Goal: Task Accomplishment & Management: Manage account settings

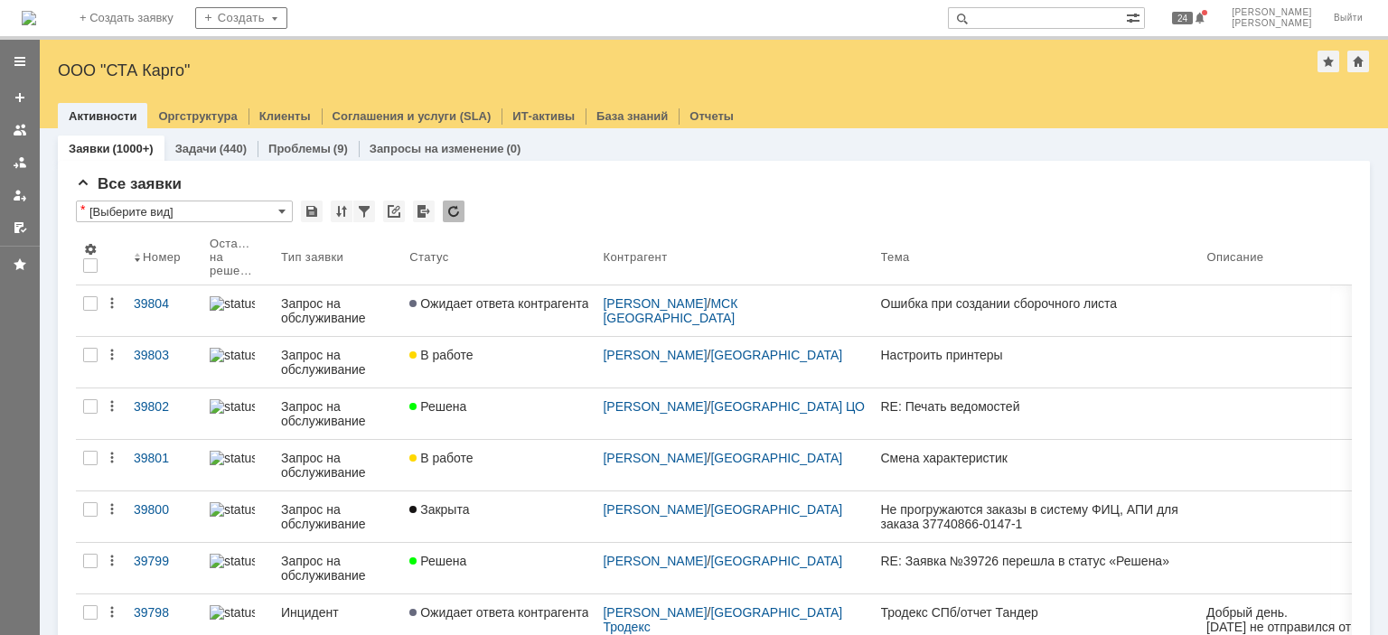
click at [36, 11] on img at bounding box center [29, 18] width 14 height 14
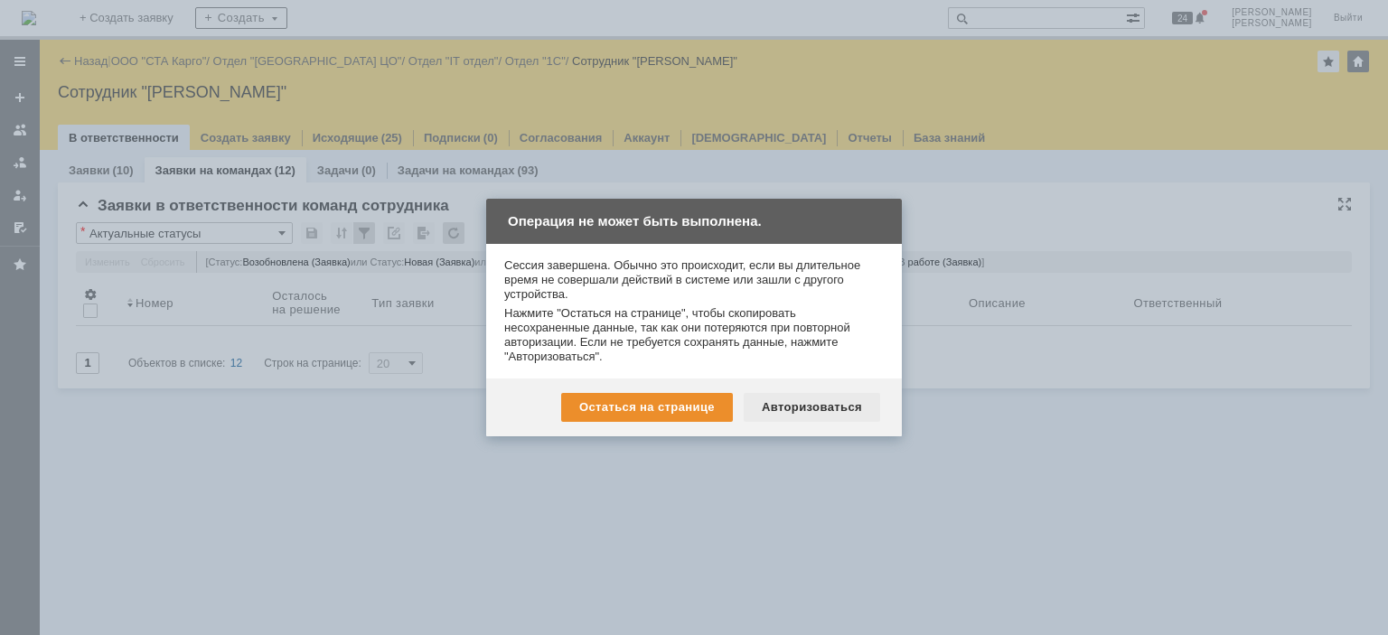
click at [843, 414] on div "Авторизоваться" at bounding box center [812, 407] width 136 height 29
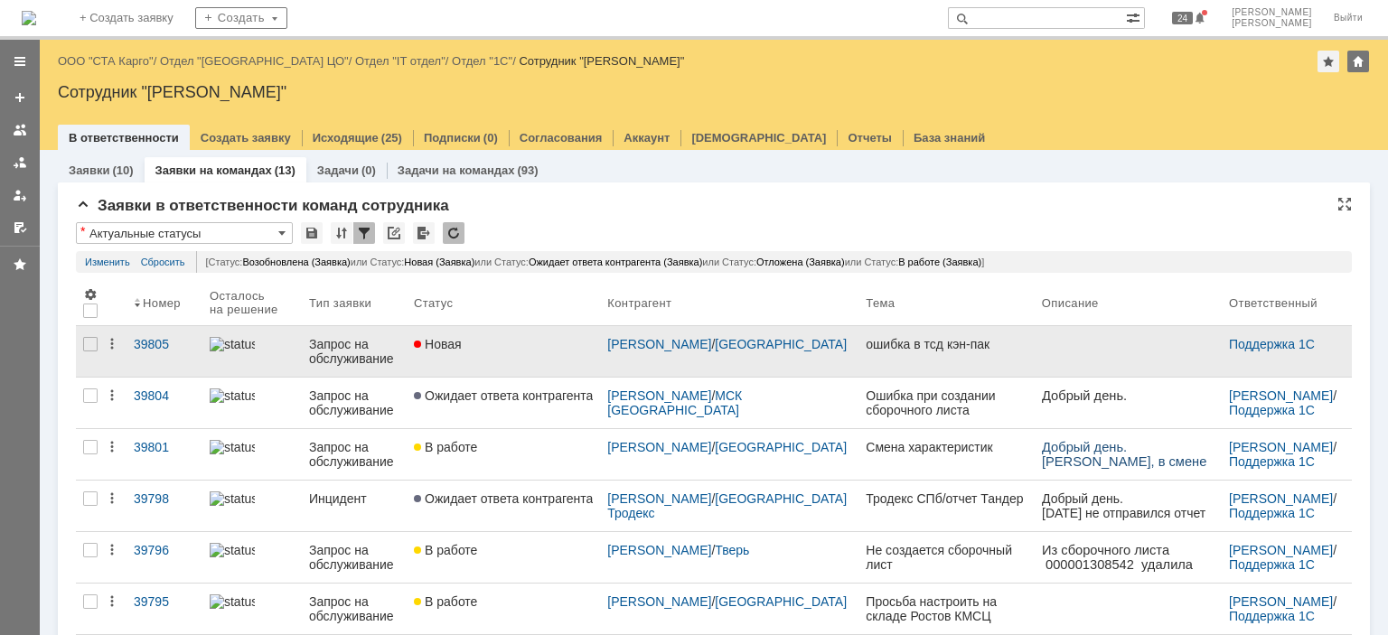
click at [517, 352] on link "Новая" at bounding box center [503, 351] width 193 height 51
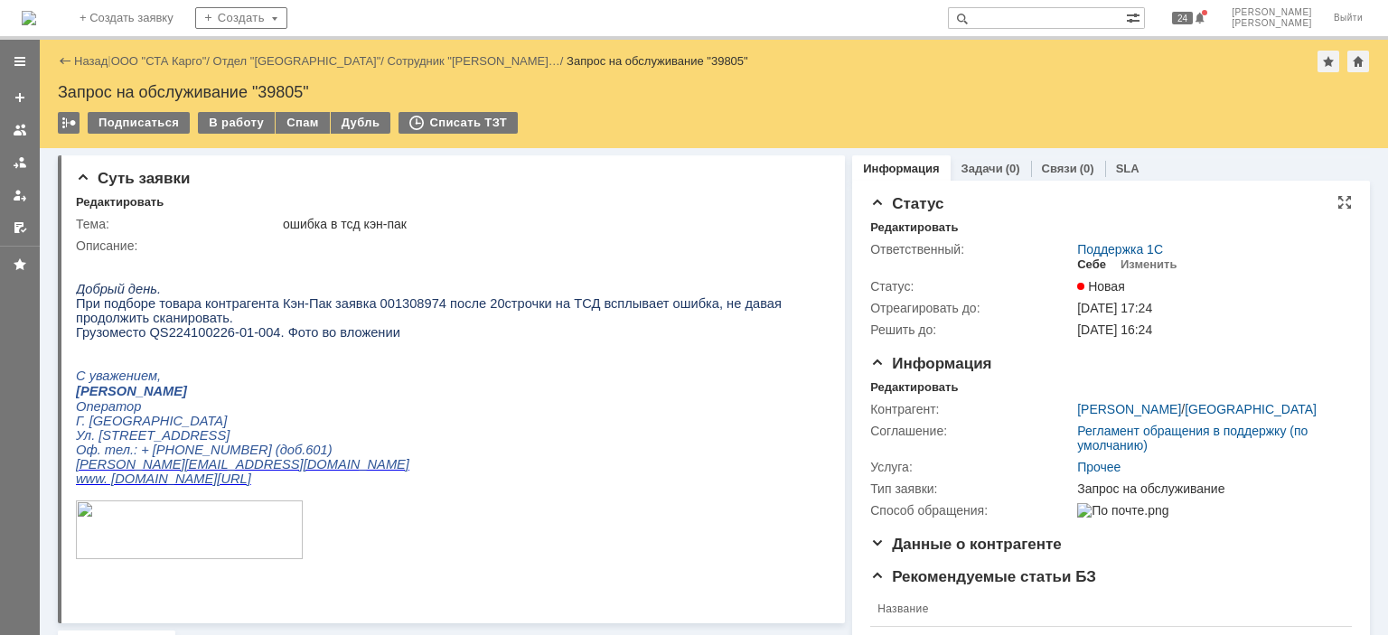
click at [1077, 261] on div "Себе" at bounding box center [1091, 265] width 29 height 14
click at [900, 379] on div "Информация Редактировать Контрагент: Николаева Ирина Геннадьевна / Ростов-на-До…" at bounding box center [1111, 445] width 482 height 181
click at [900, 388] on div "Редактировать" at bounding box center [914, 387] width 88 height 14
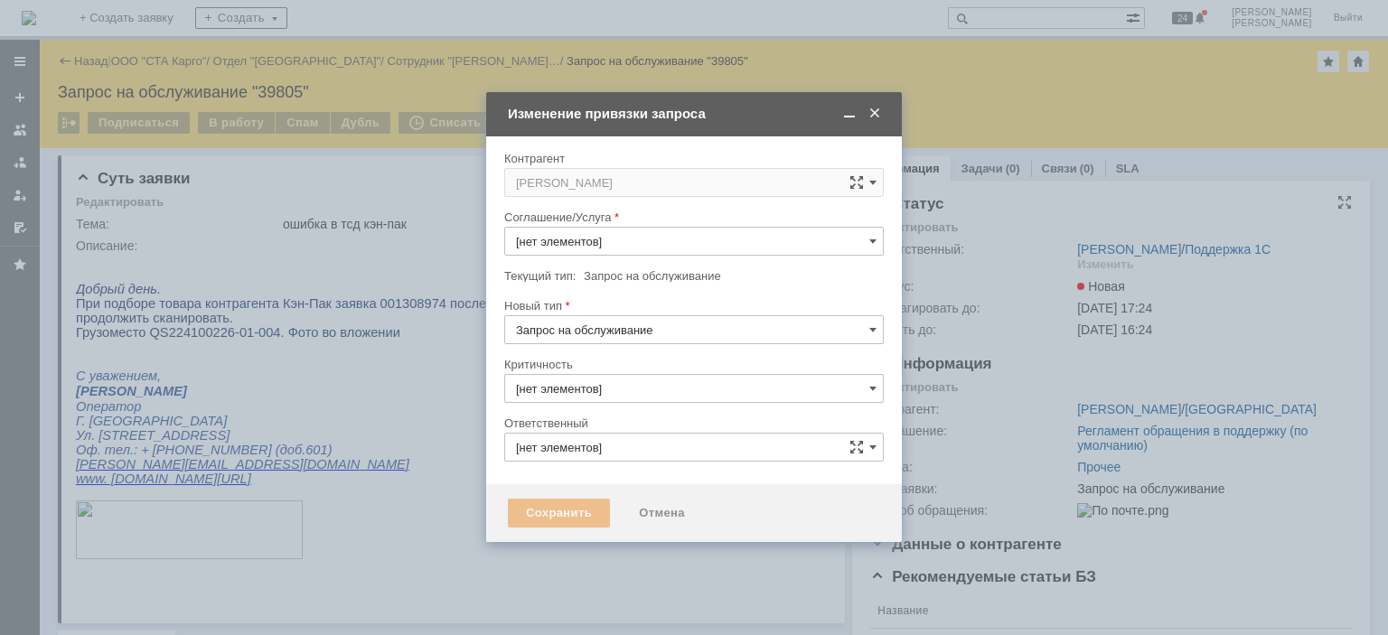
type input "Прочее"
type input "3. Низкая"
type input "[PERSON_NAME]"
type input "[не указано]"
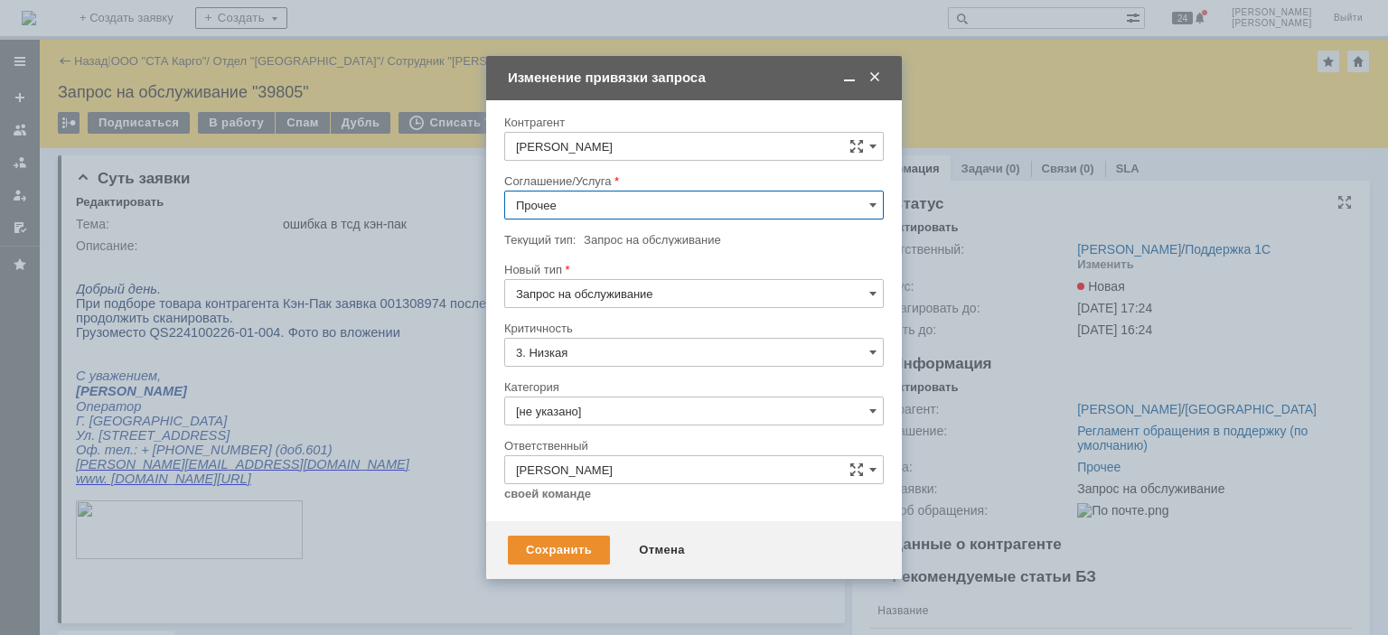
click at [636, 208] on input "Прочее" at bounding box center [694, 205] width 380 height 29
click at [614, 391] on span "WMS Сборка ТСД" at bounding box center [694, 398] width 356 height 14
type input "WMS Сборка ТСД"
click at [563, 544] on div "Сохранить" at bounding box center [559, 550] width 102 height 29
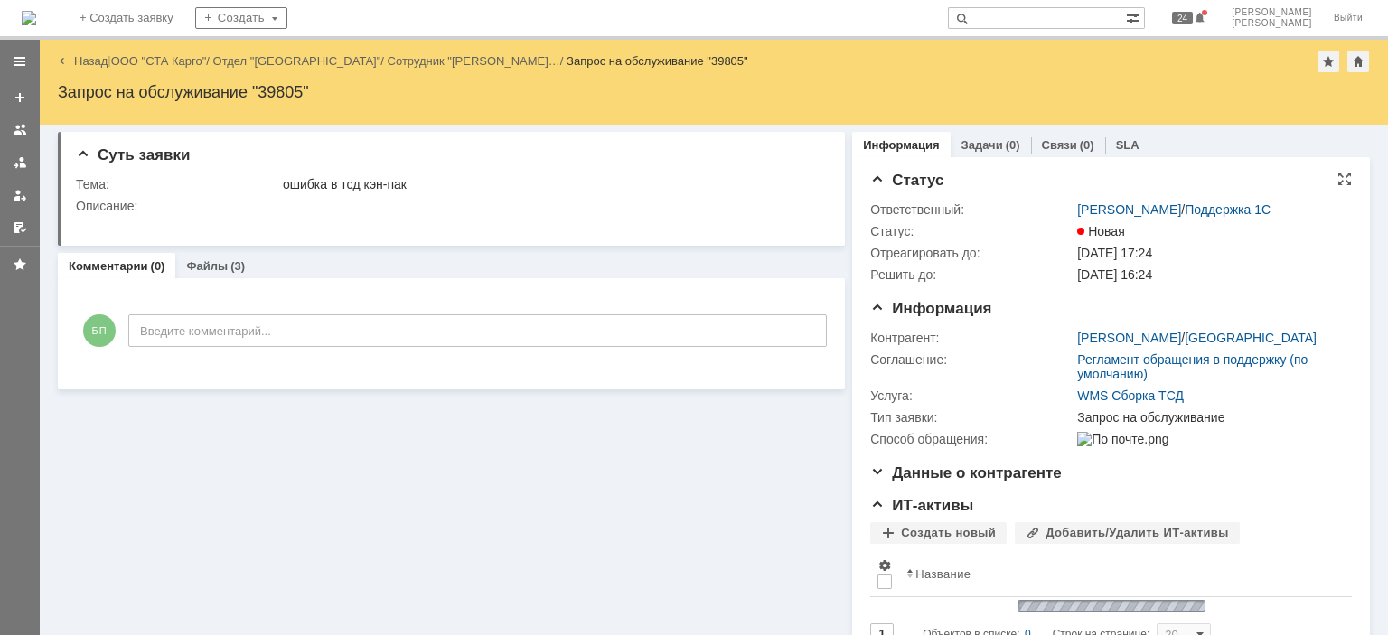
scroll to position [0, 0]
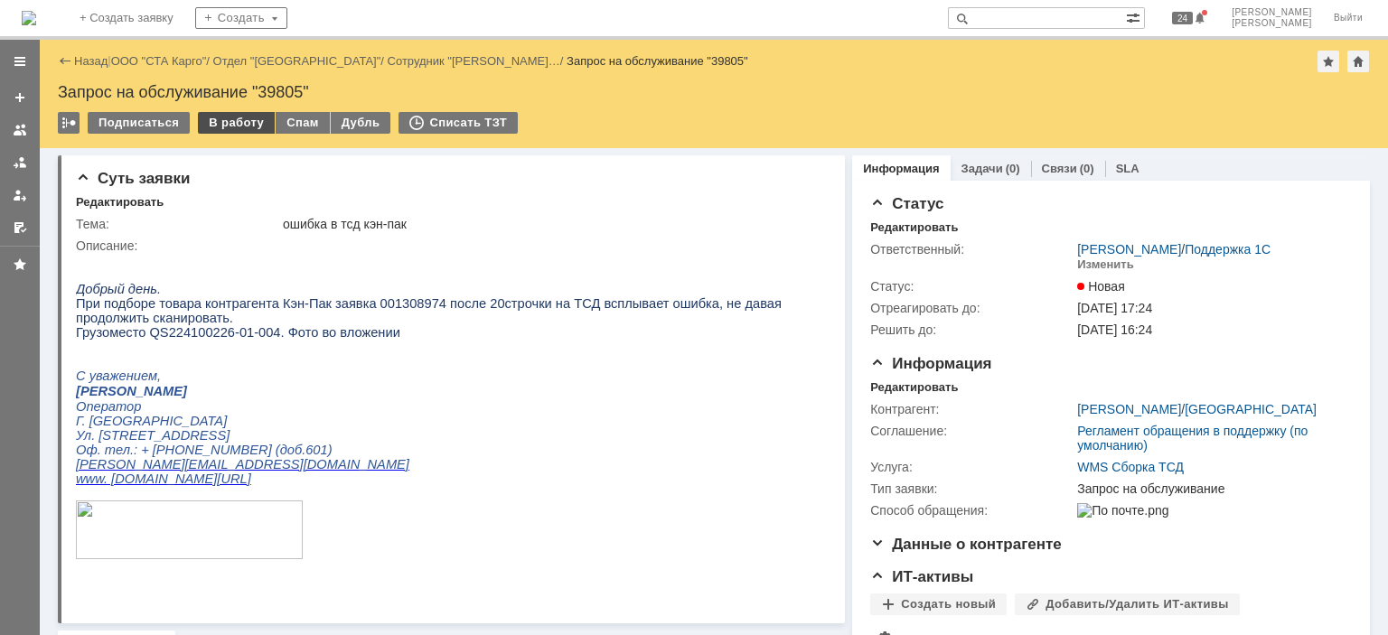
click at [246, 122] on div "В работу" at bounding box center [236, 123] width 77 height 22
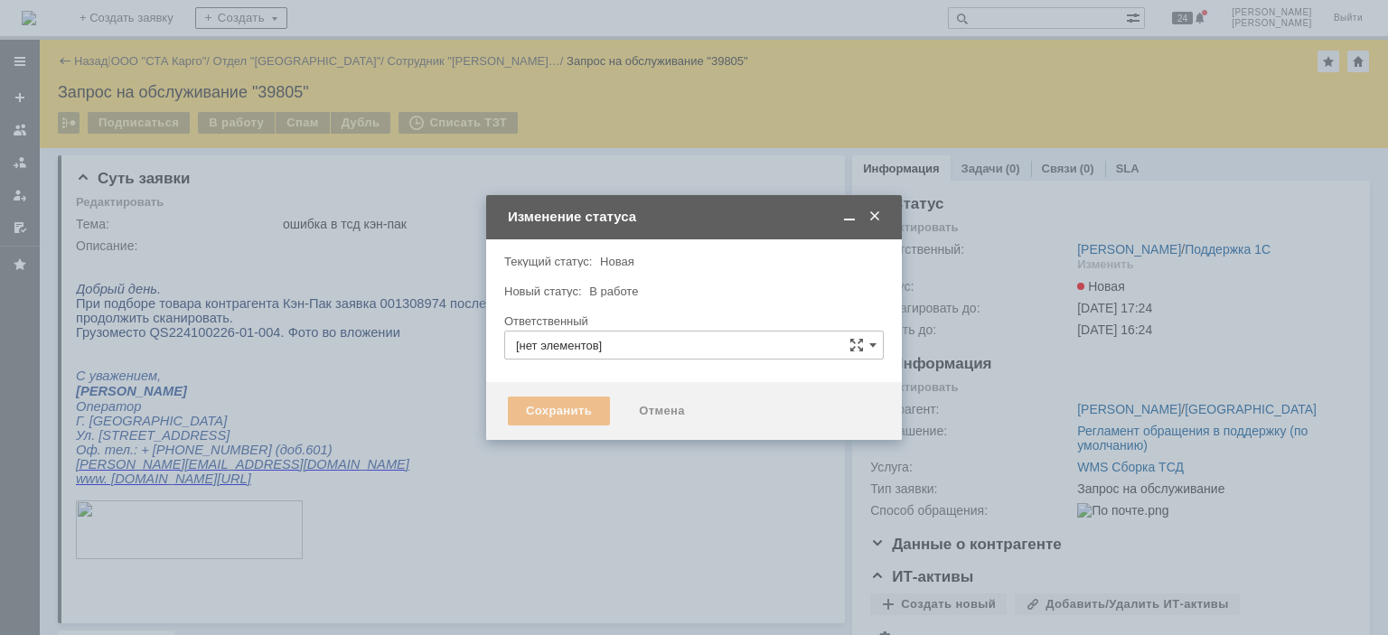
type input "[PERSON_NAME]"
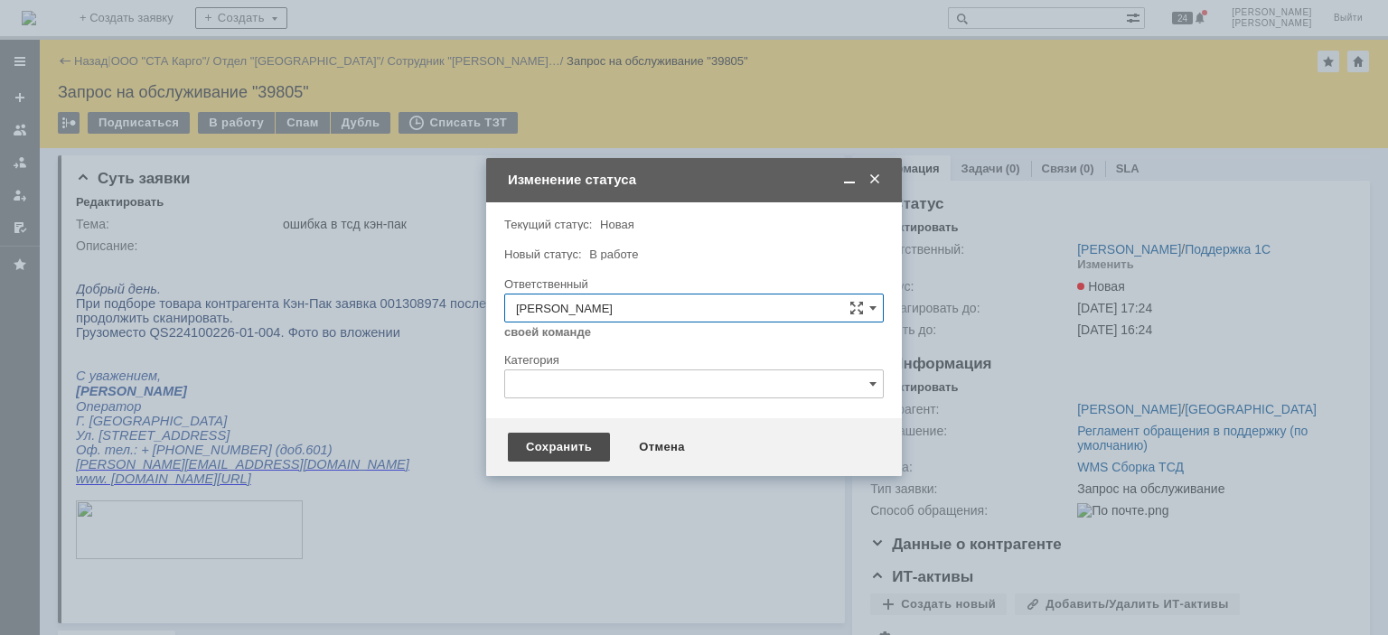
click at [565, 446] on div "Сохранить" at bounding box center [559, 447] width 102 height 29
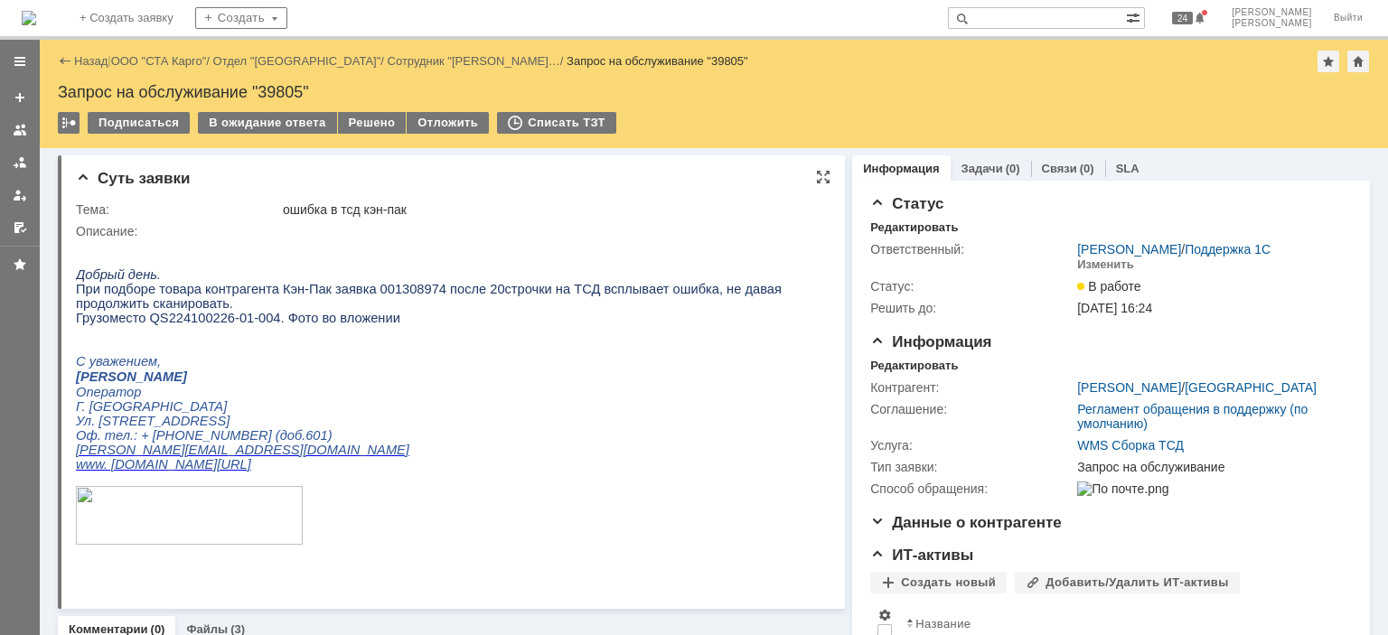
click at [574, 340] on p at bounding box center [445, 332] width 738 height 14
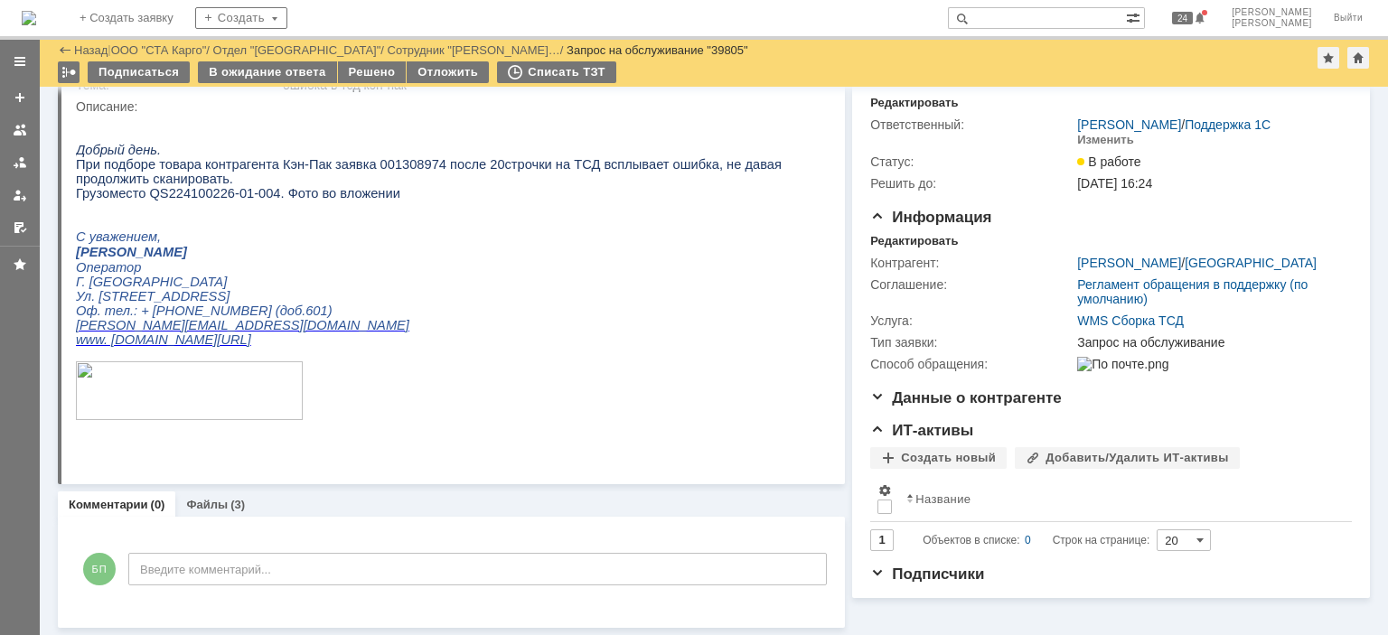
scroll to position [63, 0]
click at [194, 503] on link "Файлы" at bounding box center [207, 505] width 42 height 14
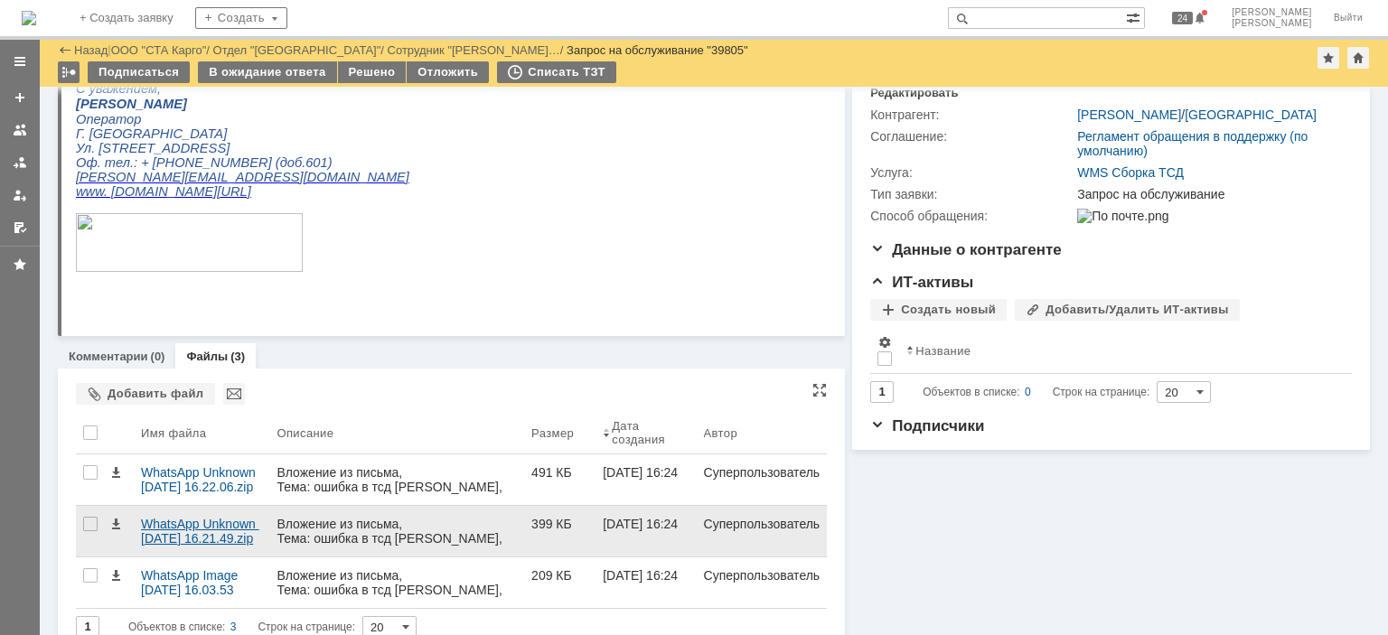
scroll to position [235, 0]
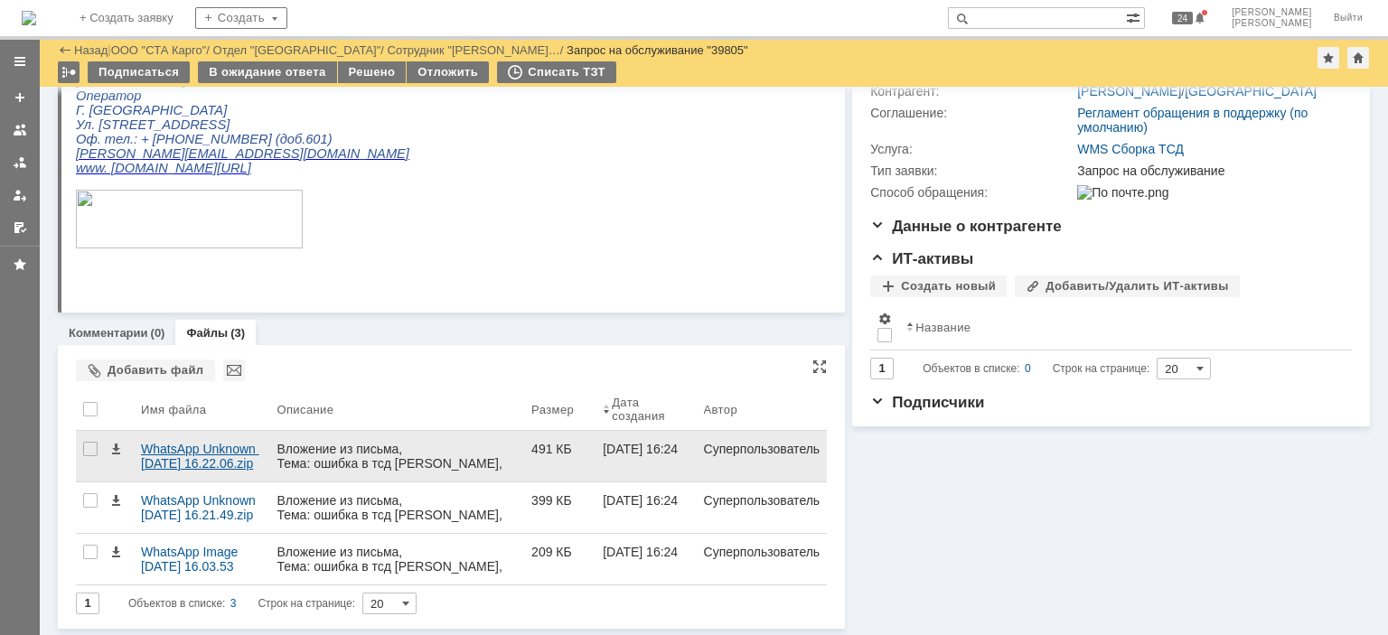
click at [193, 446] on div "WhatsApp Unknown 2025-10-02 at 16.22.06.zip" at bounding box center [201, 456] width 121 height 29
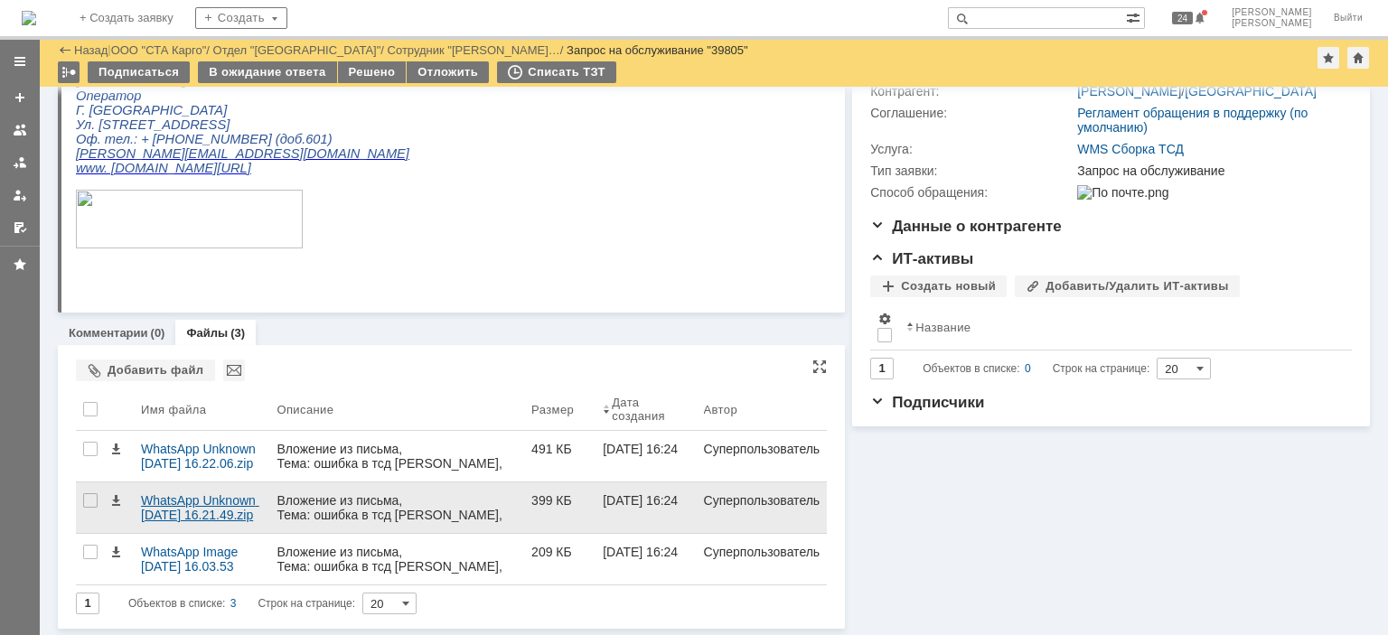
click at [178, 502] on div "WhatsApp Unknown 2025-10-02 at 16.21.49.zip" at bounding box center [201, 507] width 121 height 29
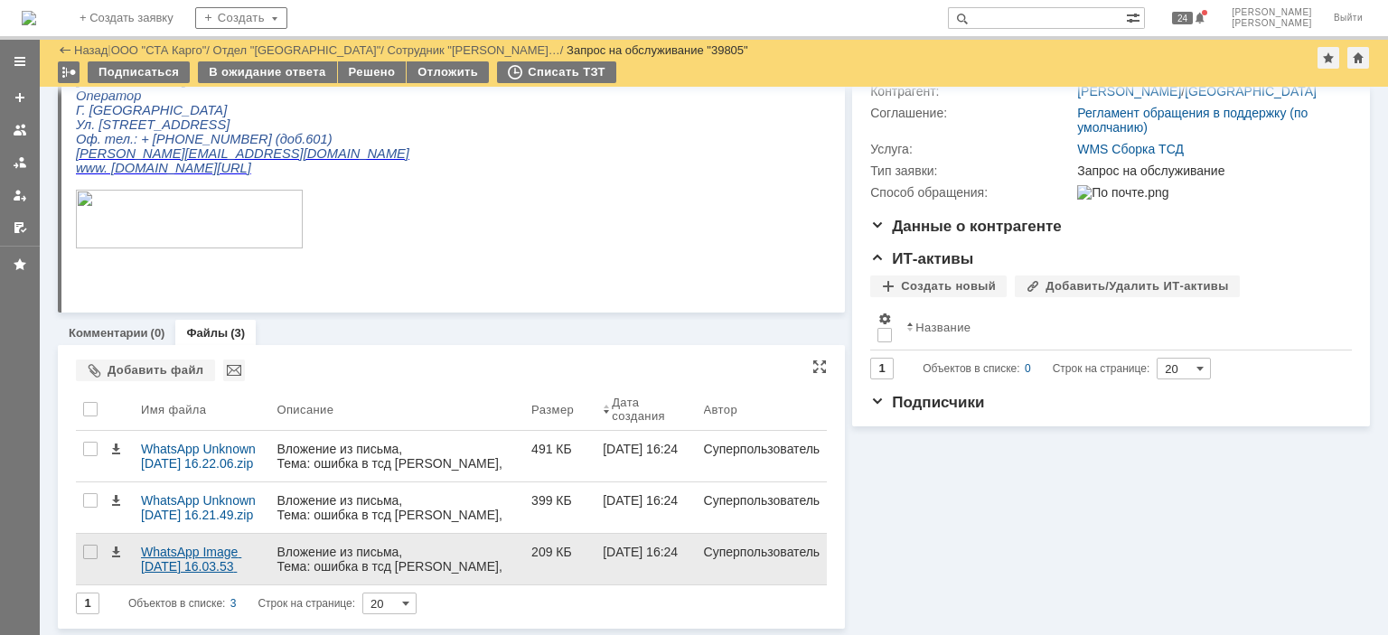
click at [198, 549] on div "WhatsApp Image 2025-10-02 at 16.03.53 (1).jpeg" at bounding box center [201, 559] width 121 height 29
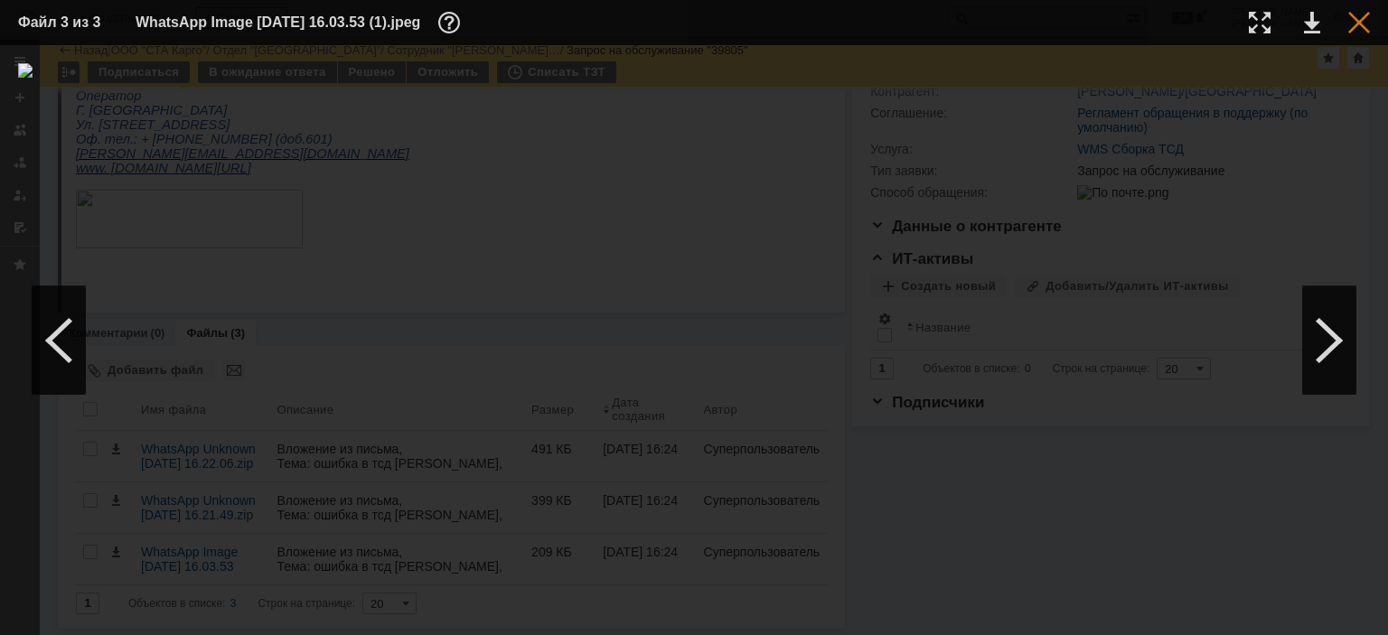
click at [1362, 24] on div at bounding box center [1359, 23] width 22 height 22
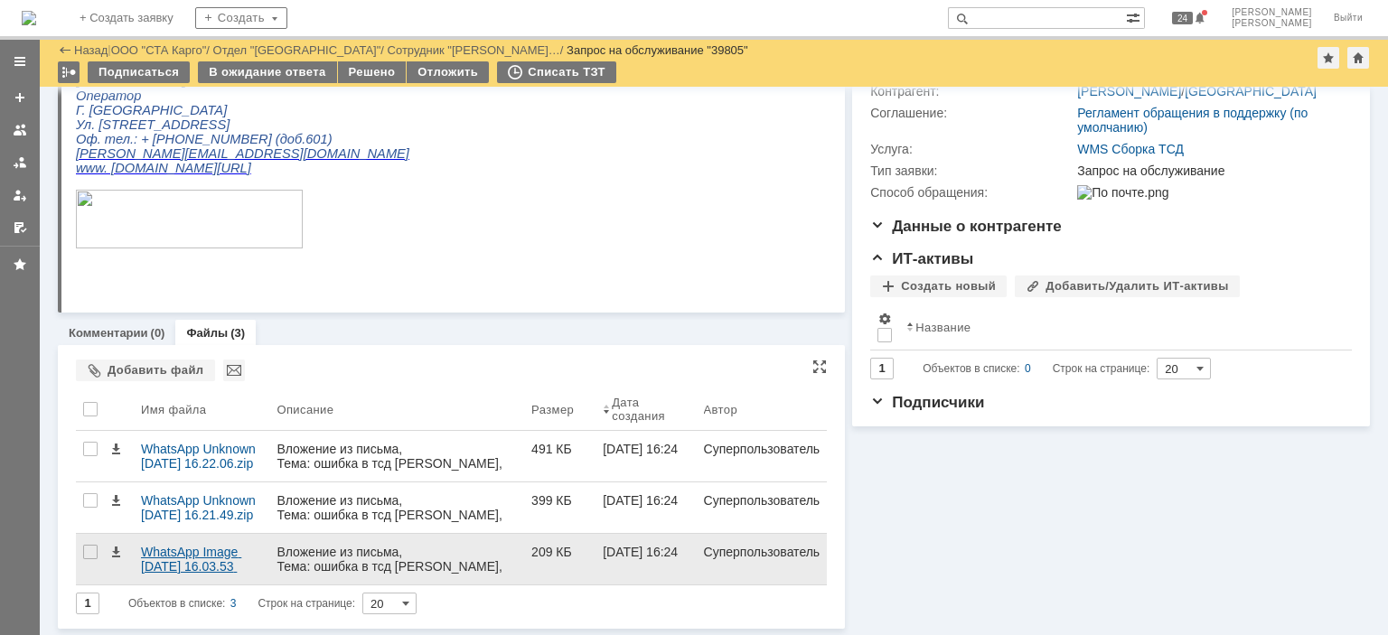
click at [186, 552] on div "WhatsApp Image 2025-10-02 at 16.03.53 (1).jpeg" at bounding box center [201, 559] width 121 height 29
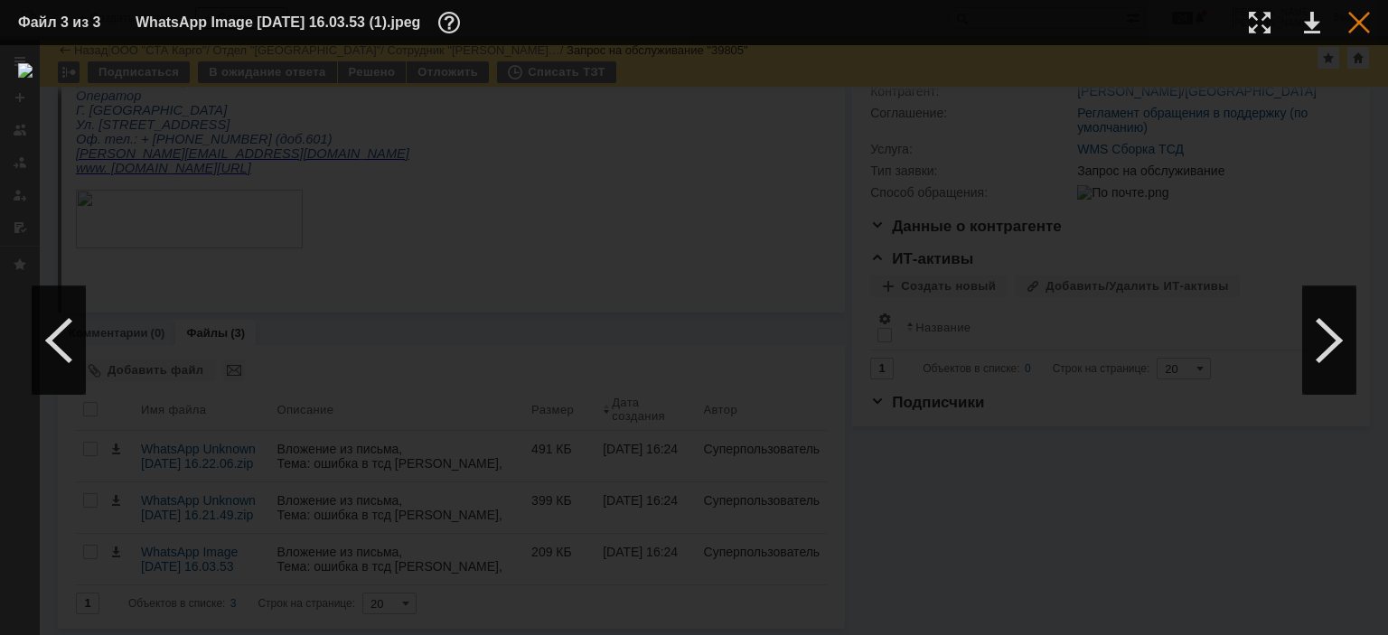
click at [1355, 24] on div at bounding box center [1359, 23] width 22 height 22
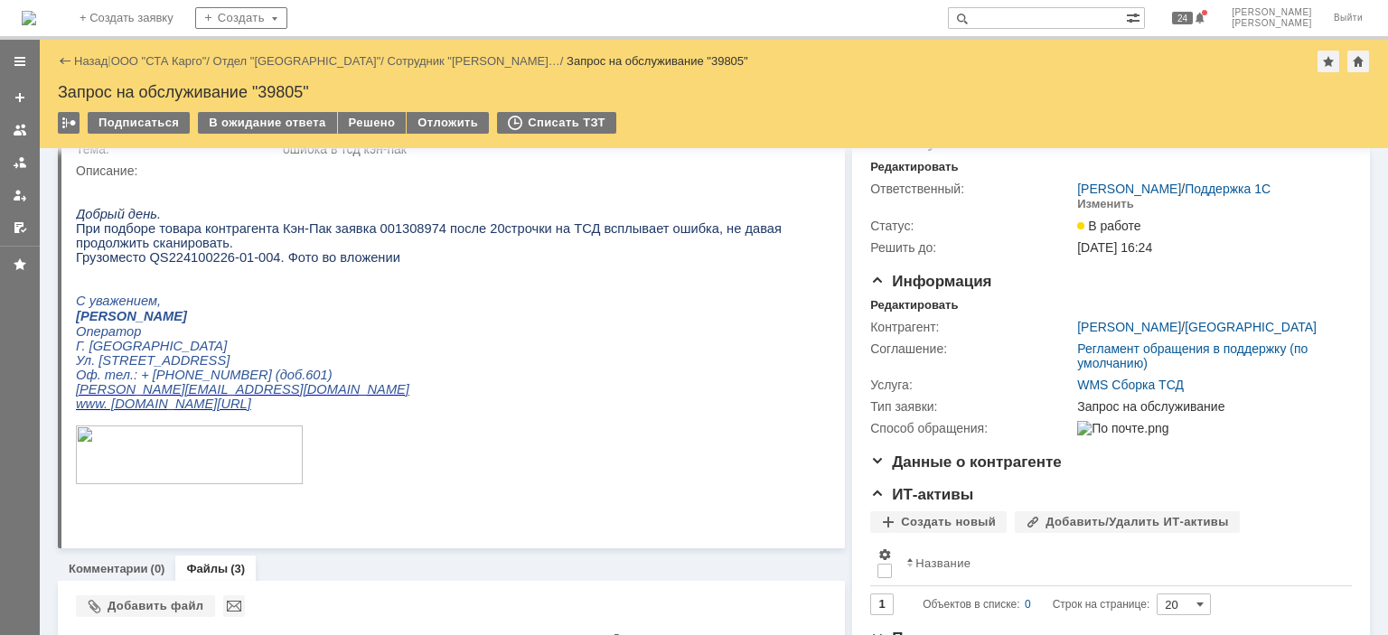
scroll to position [0, 0]
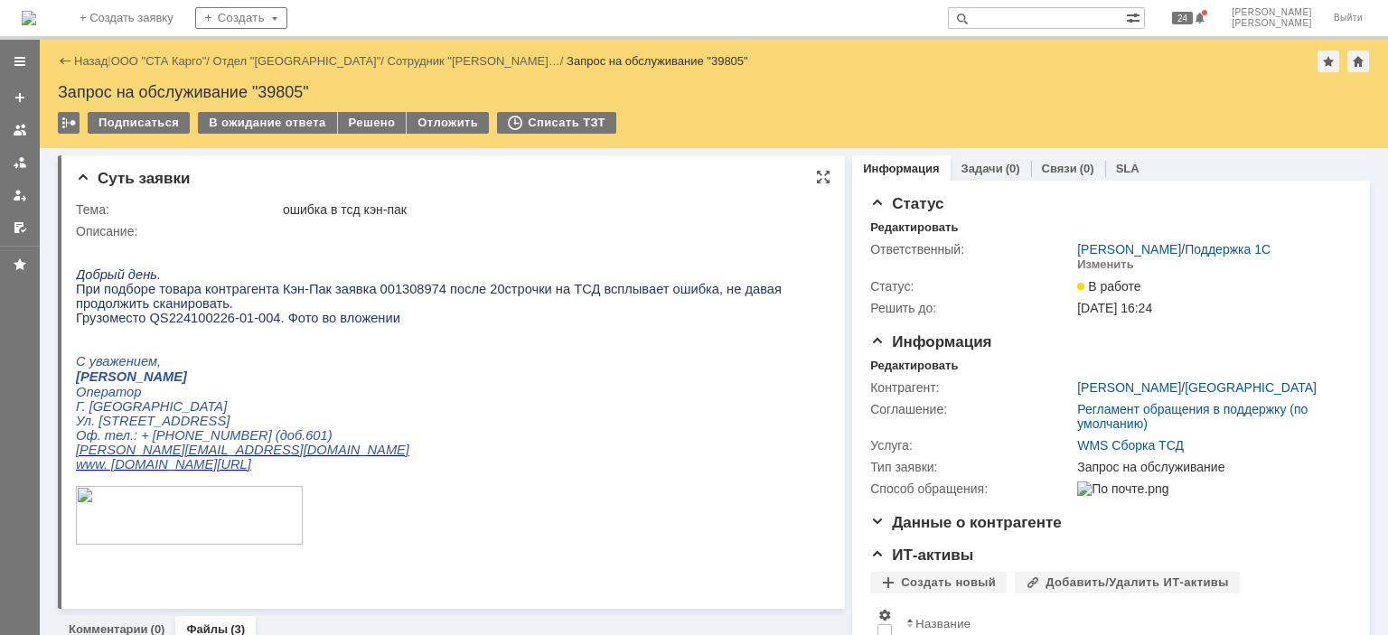
click at [382, 294] on span "При подборе товара контрагента Кэн-Пак заявка 001308974 после 20строчки на ТСД …" at bounding box center [429, 296] width 706 height 29
copy span "001308974"
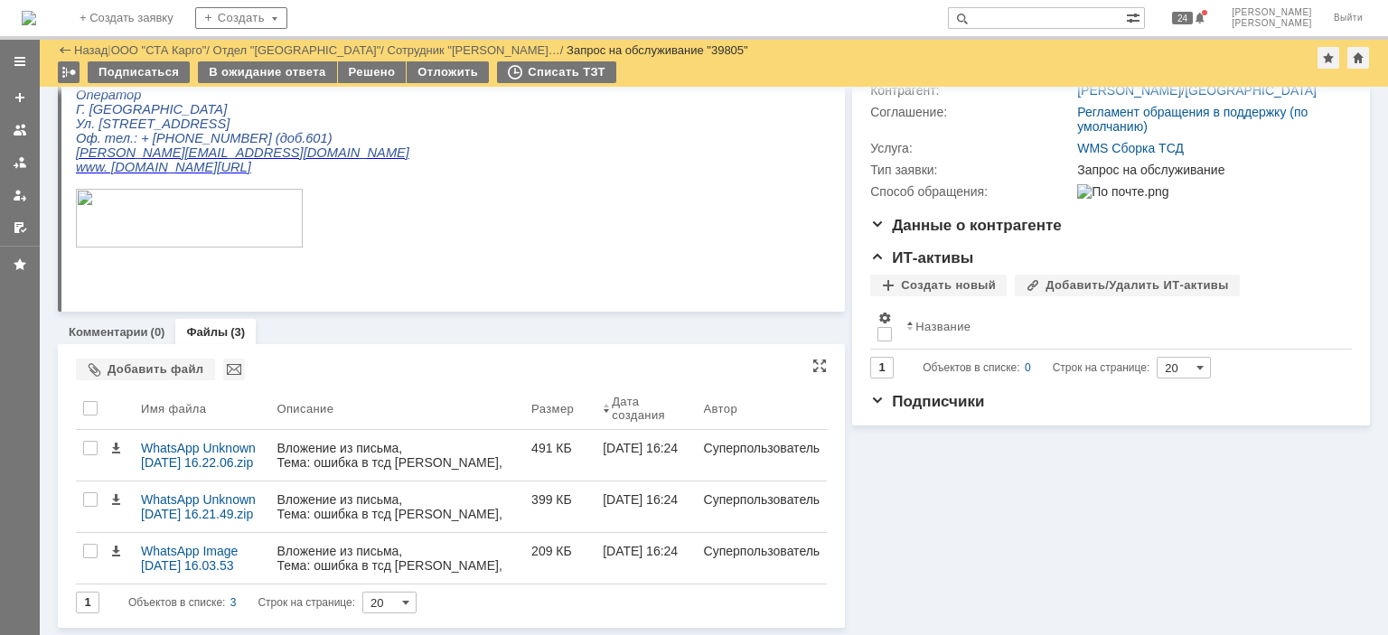
scroll to position [235, 0]
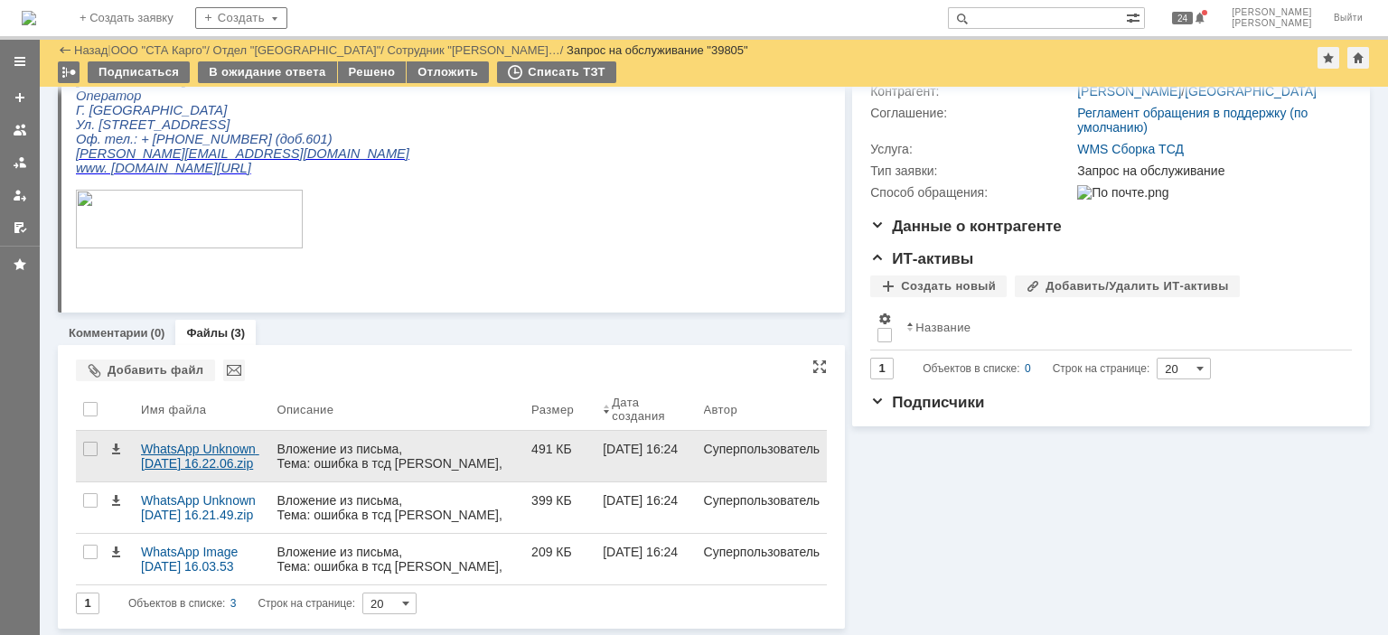
click at [195, 452] on div "WhatsApp Unknown 2025-10-02 at 16.22.06.zip" at bounding box center [201, 456] width 121 height 29
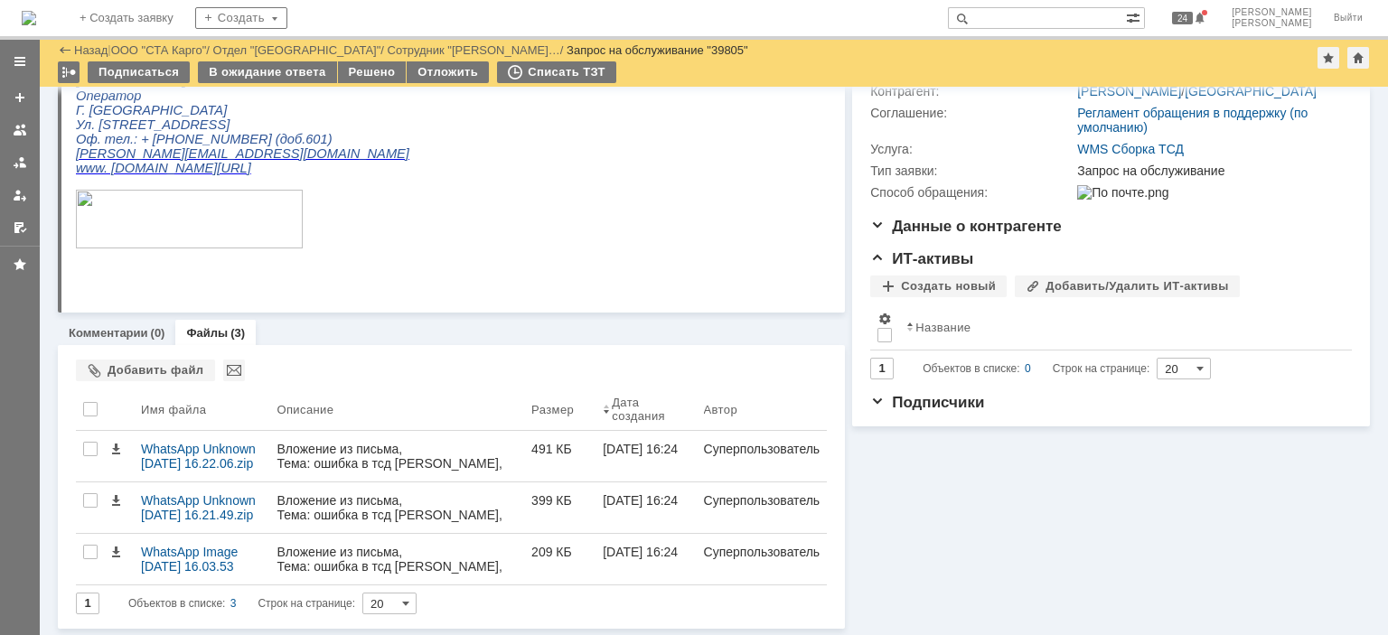
click at [1037, 524] on div "Информация Задачи (0) Связи (0) SLA Статус Редактировать Ответственный: Бабунов…" at bounding box center [1107, 240] width 525 height 777
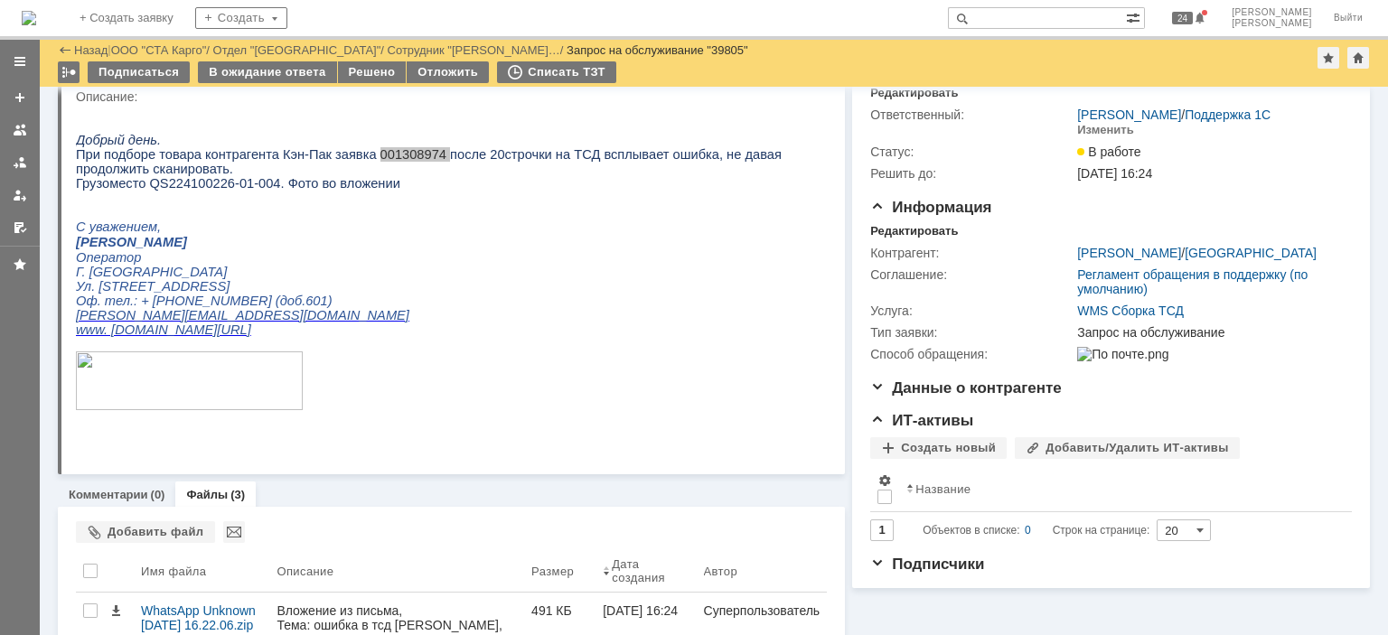
scroll to position [0, 0]
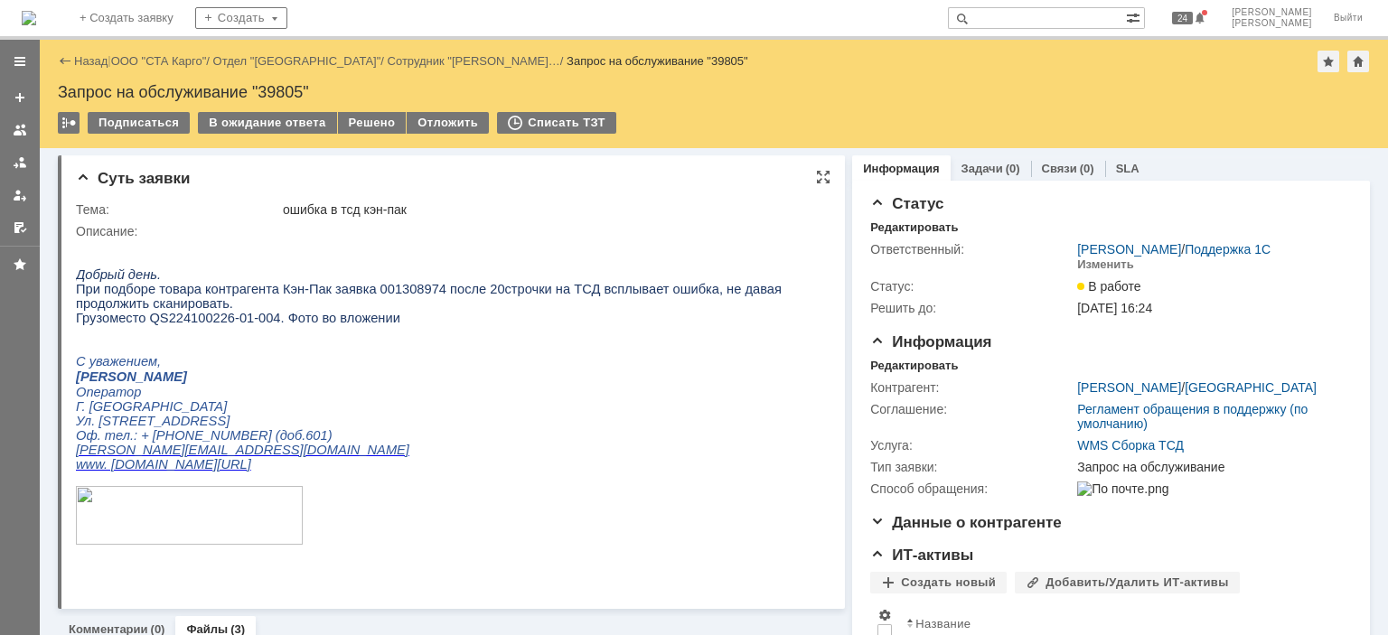
click at [259, 325] on span "Грузоместо QS224100226-01-004. Фото во вложении" at bounding box center [238, 318] width 324 height 14
drag, startPoint x: 259, startPoint y: 325, endPoint x: 145, endPoint y: 324, distance: 113.9
click at [145, 324] on span "Грузоместо QS224100226-01-004. Фото во вложении" at bounding box center [238, 318] width 324 height 14
copy span "QS224100226-01-004"
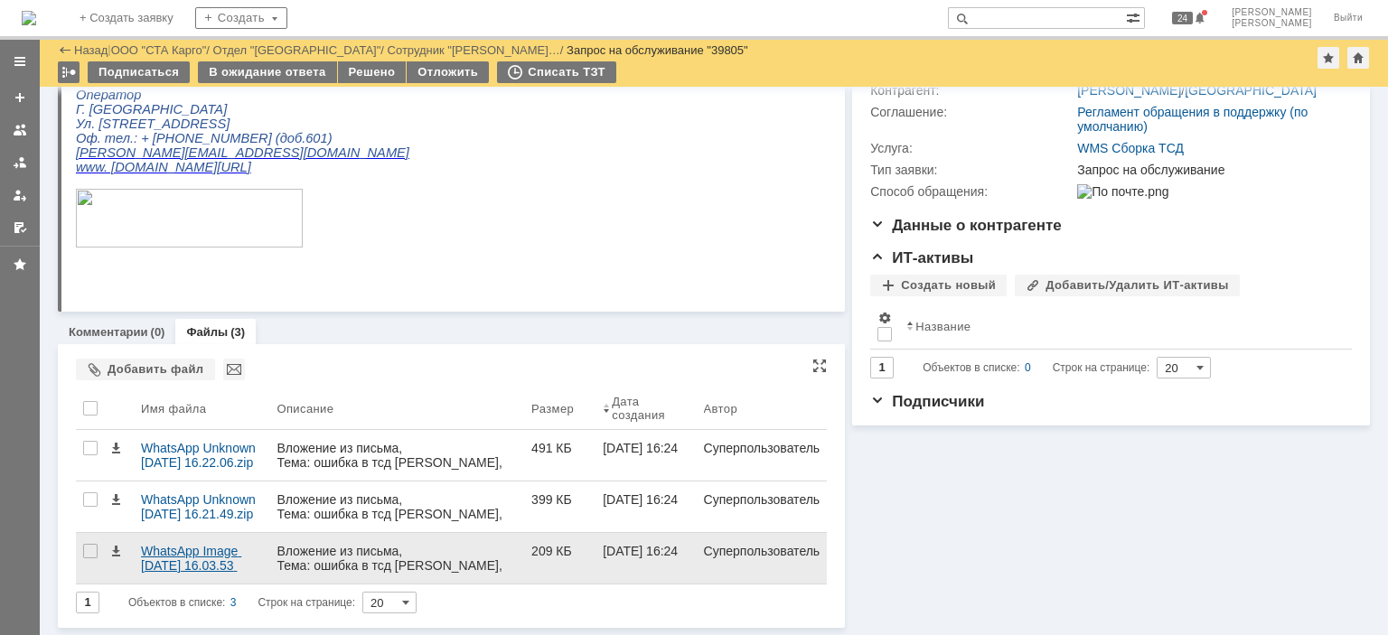
scroll to position [235, 0]
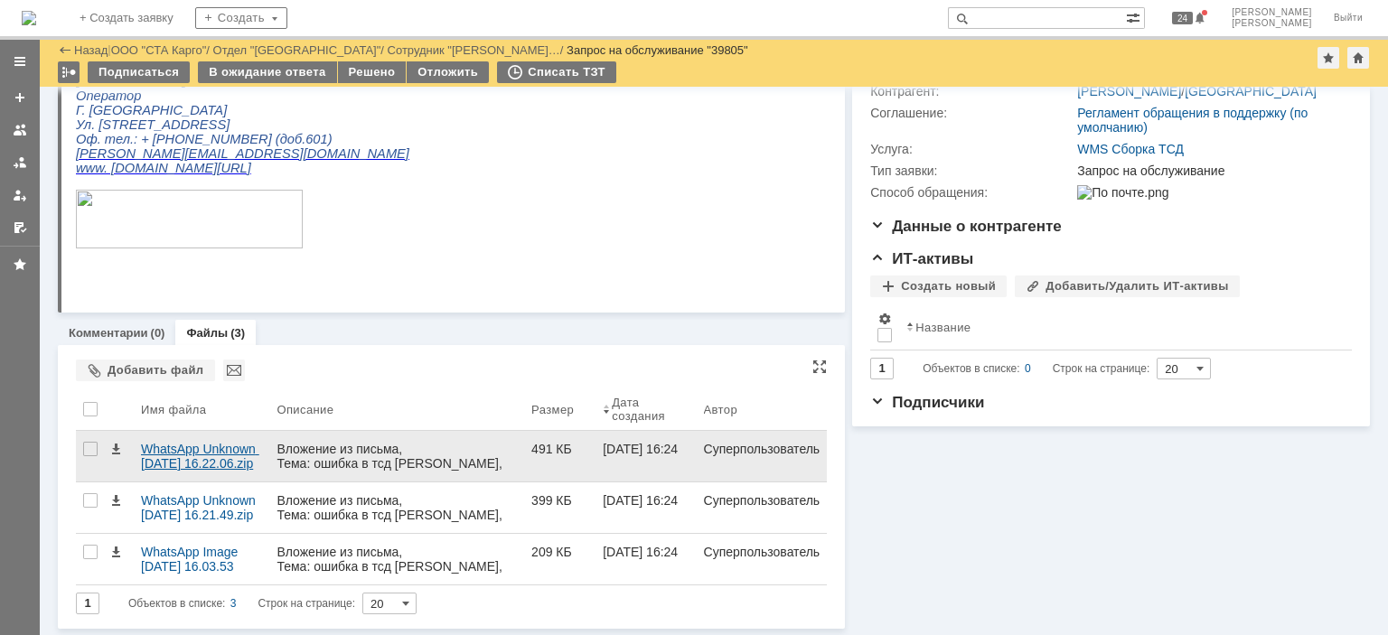
click at [199, 463] on div "WhatsApp Unknown 2025-10-02 at 16.22.06.zip" at bounding box center [201, 456] width 121 height 29
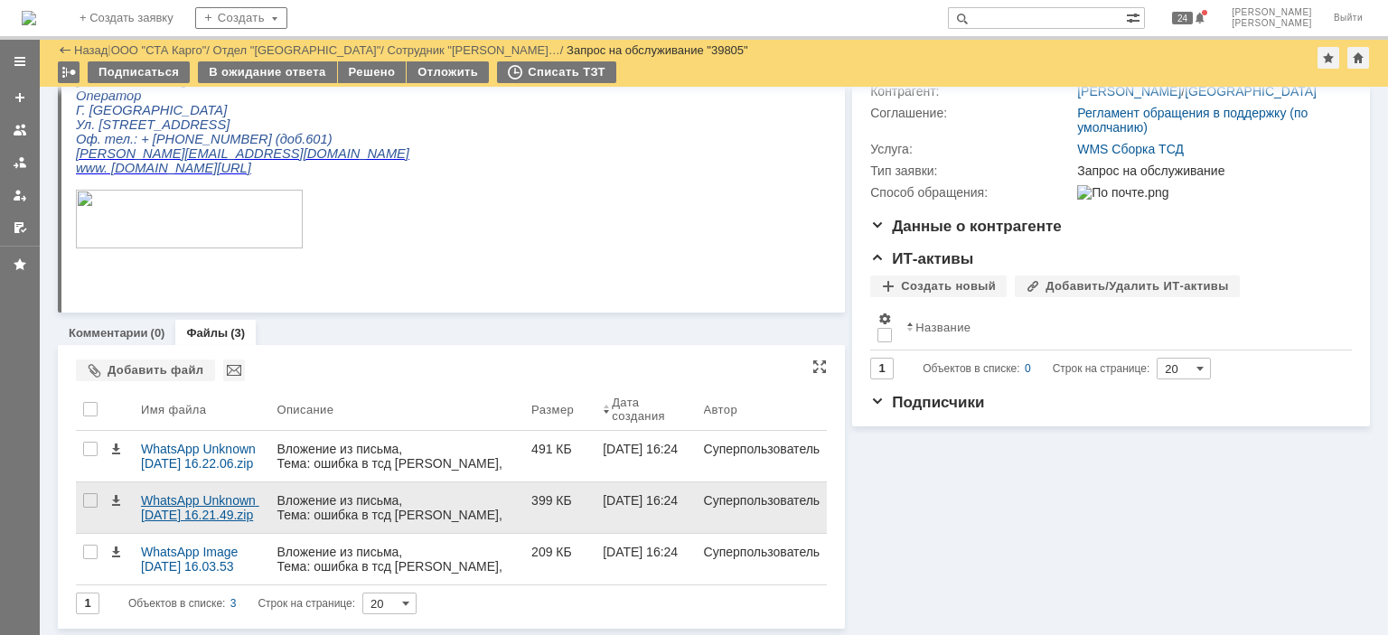
click at [160, 516] on div "WhatsApp Unknown 2025-10-02 at 16.21.49.zip" at bounding box center [201, 507] width 121 height 29
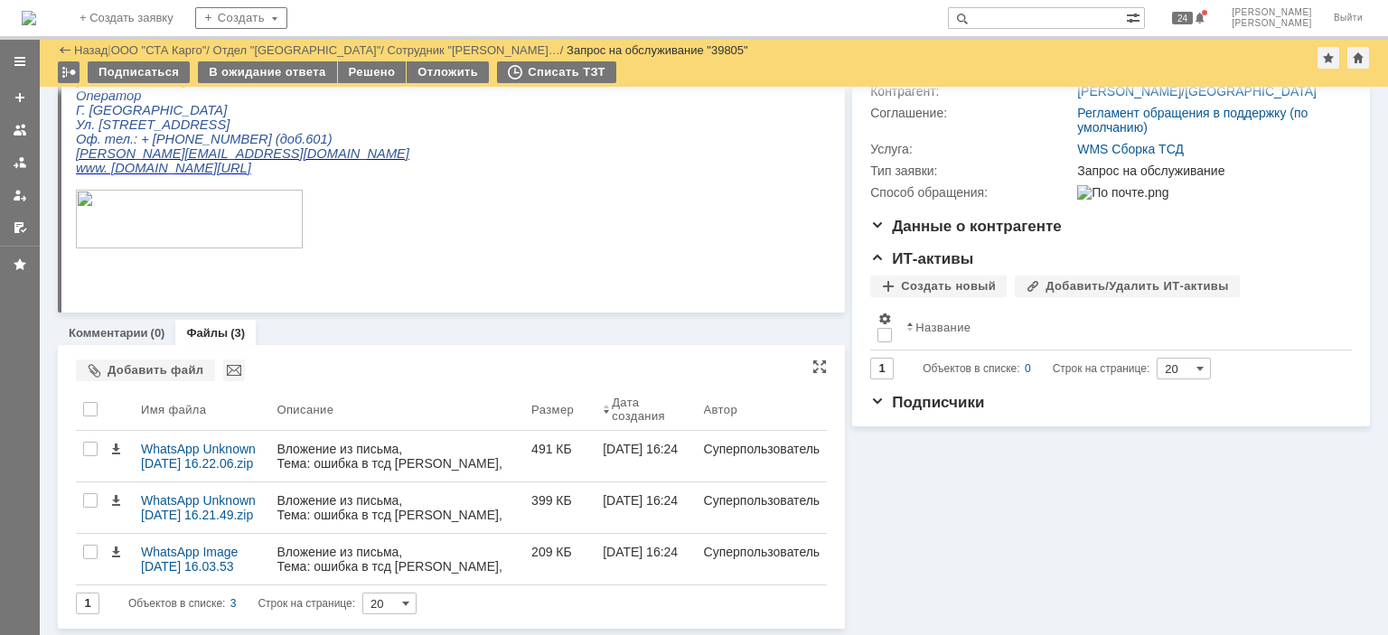
scroll to position [0, 0]
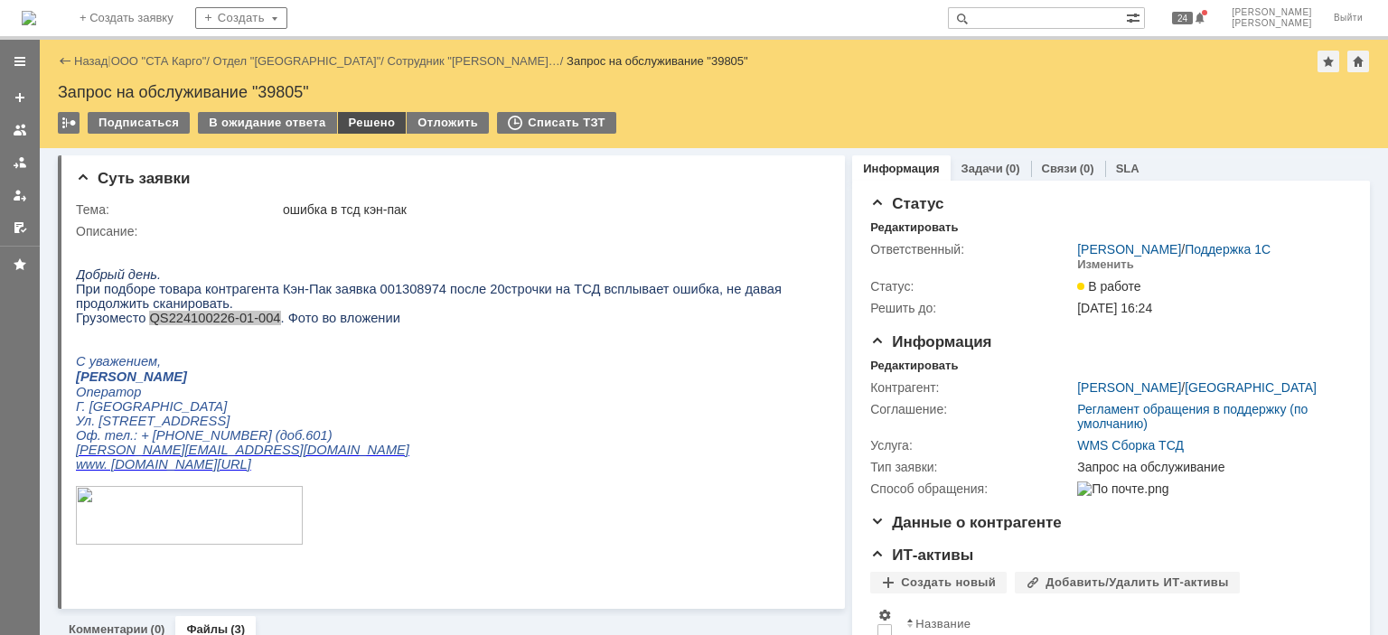
click at [358, 122] on div "Решено" at bounding box center [372, 123] width 69 height 22
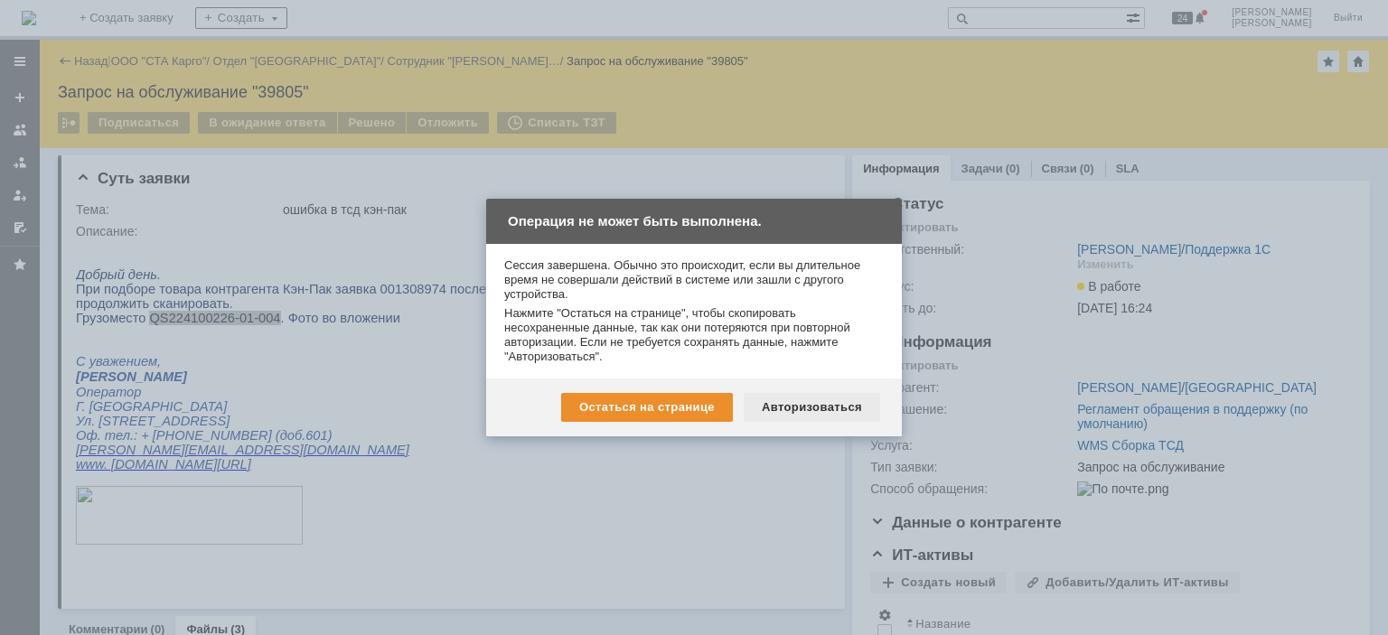
click at [795, 399] on div "Авторизоваться" at bounding box center [812, 407] width 136 height 29
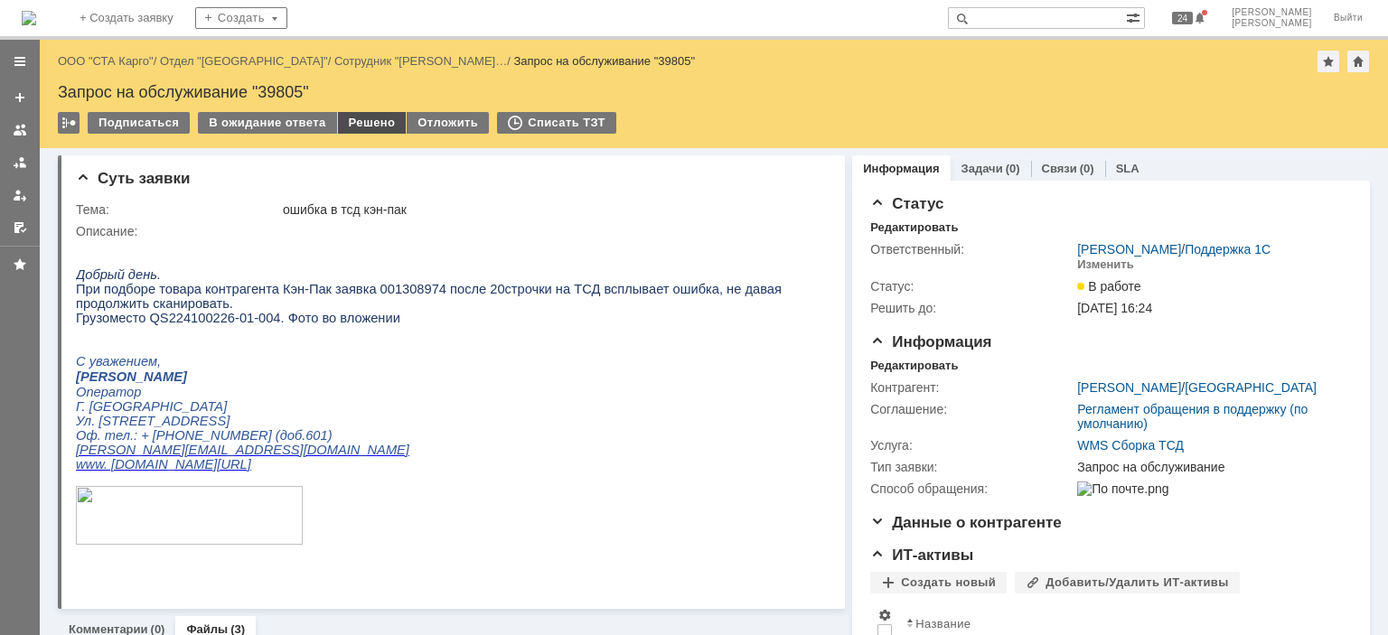
click at [354, 122] on div "Решено" at bounding box center [372, 123] width 69 height 22
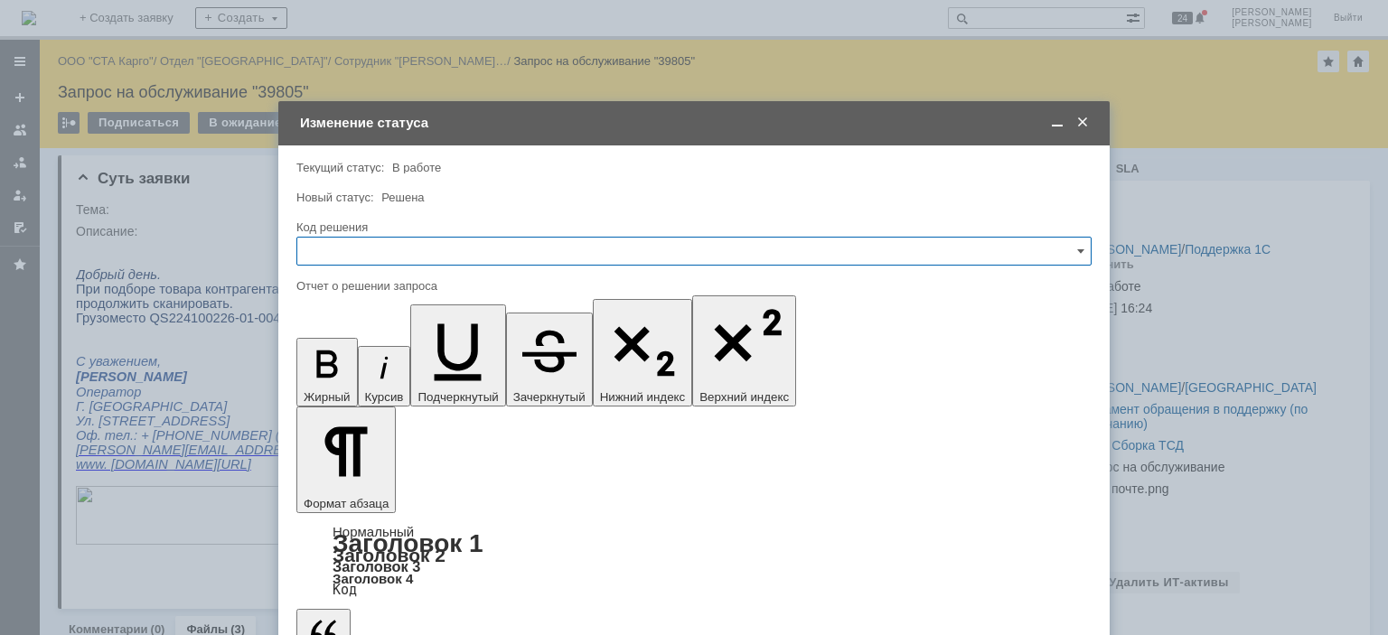
click at [394, 257] on input "text" at bounding box center [693, 251] width 795 height 29
drag, startPoint x: 361, startPoint y: 498, endPoint x: 370, endPoint y: 464, distance: 35.5
click at [361, 493] on span "Решено" at bounding box center [694, 493] width 772 height 14
type input "Решено"
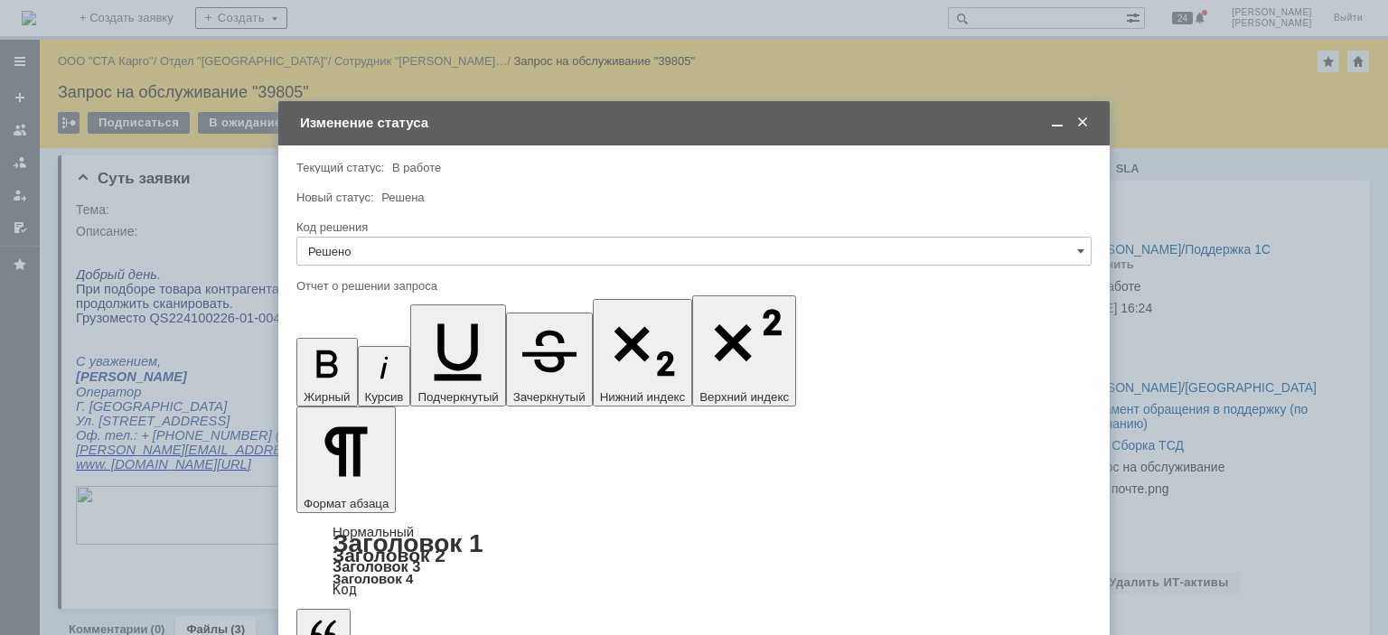
type input "Решено"
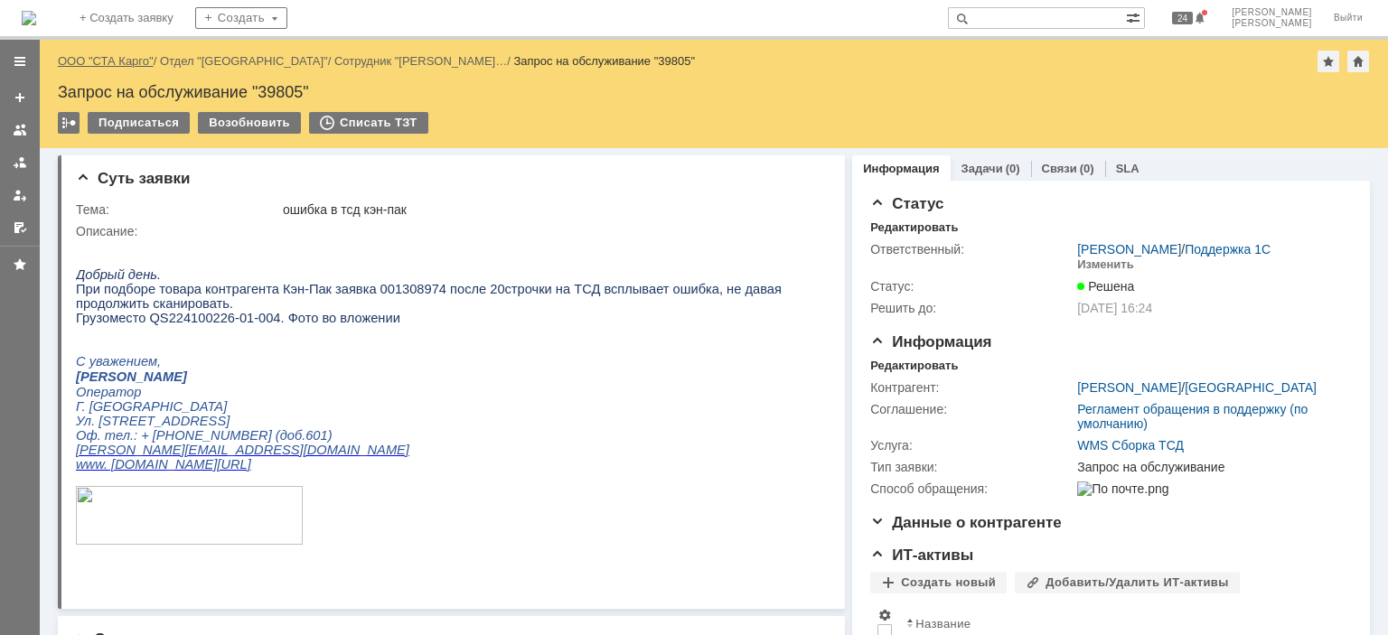
click at [127, 54] on link "ООО "СТА Карго"" at bounding box center [106, 61] width 96 height 14
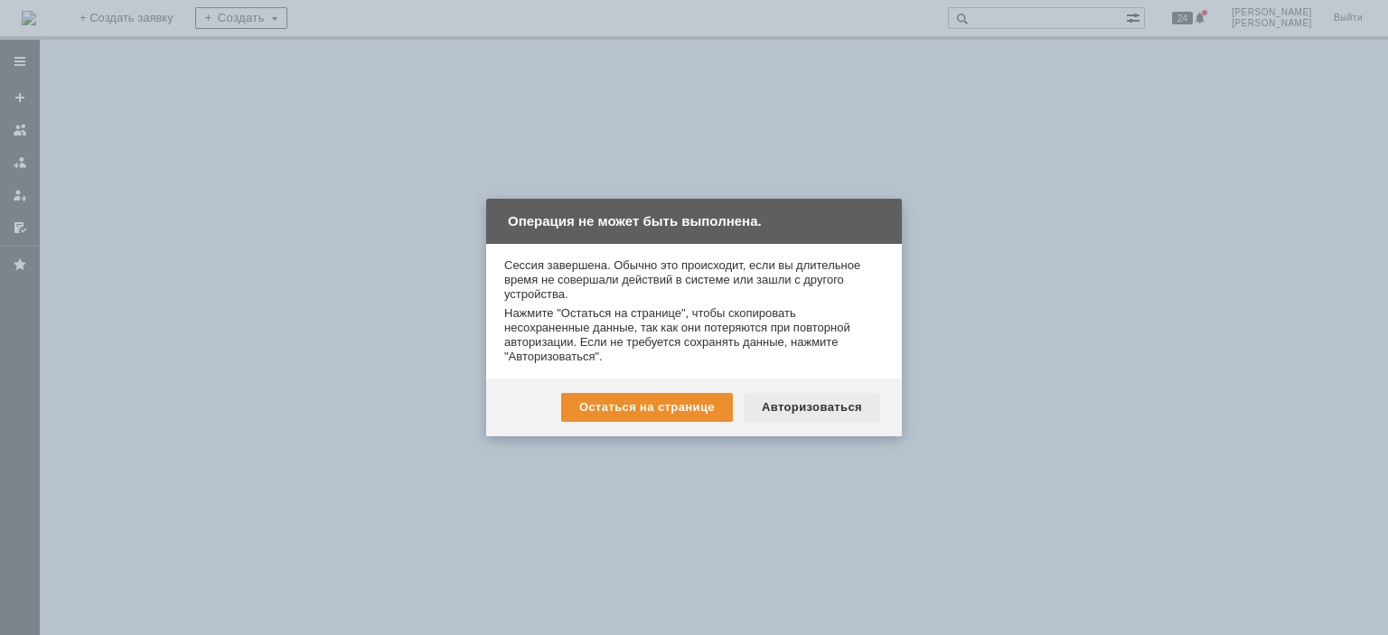
click at [793, 416] on div "Авторизоваться" at bounding box center [812, 407] width 136 height 29
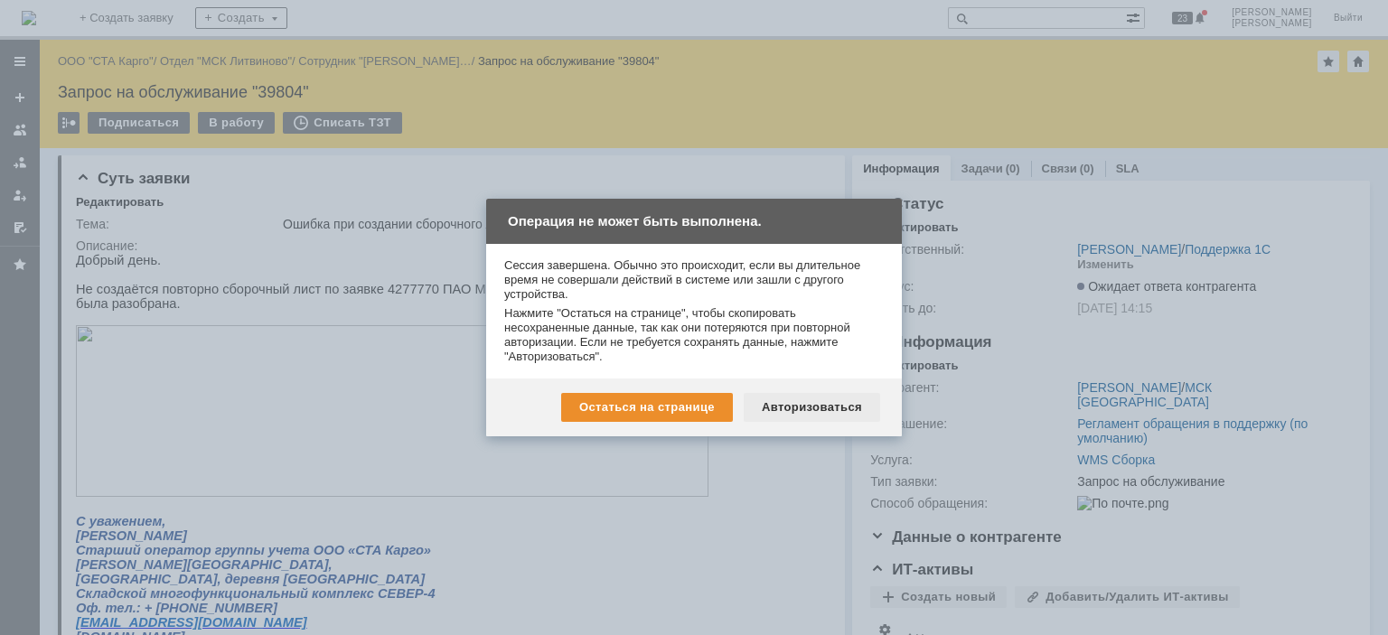
click at [806, 408] on div "Авторизоваться" at bounding box center [812, 407] width 136 height 29
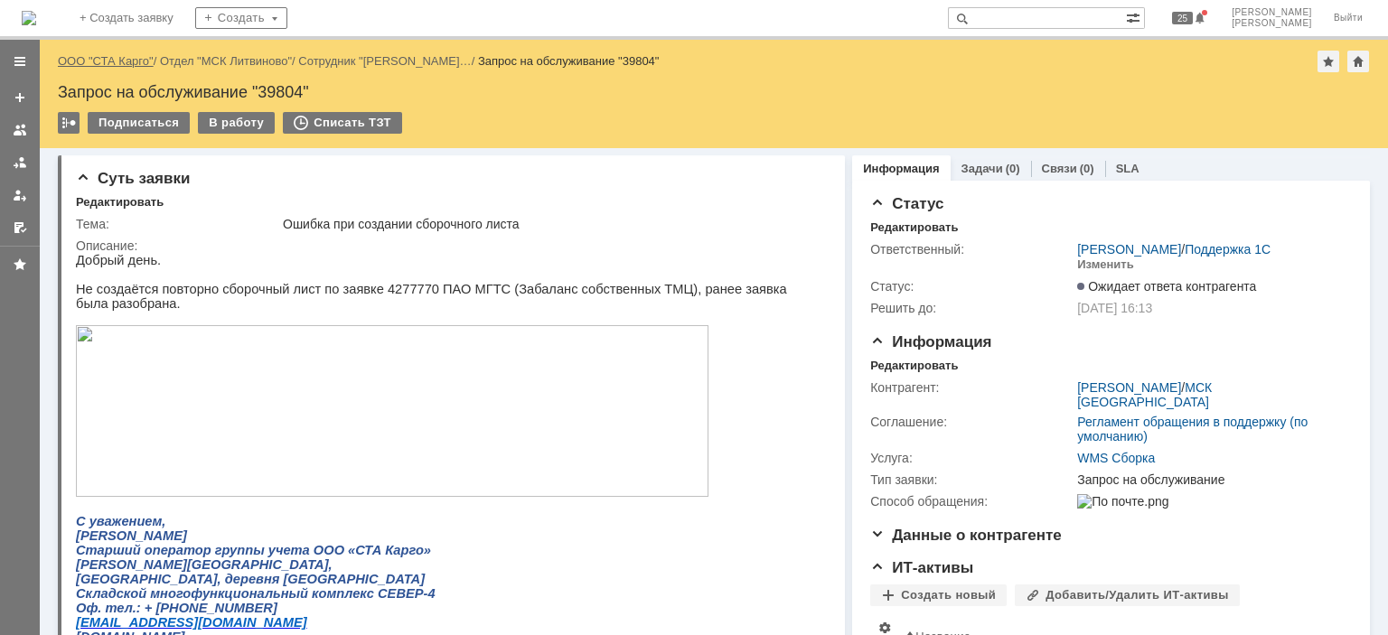
click at [124, 59] on link "ООО "СТА Карго"" at bounding box center [106, 61] width 96 height 14
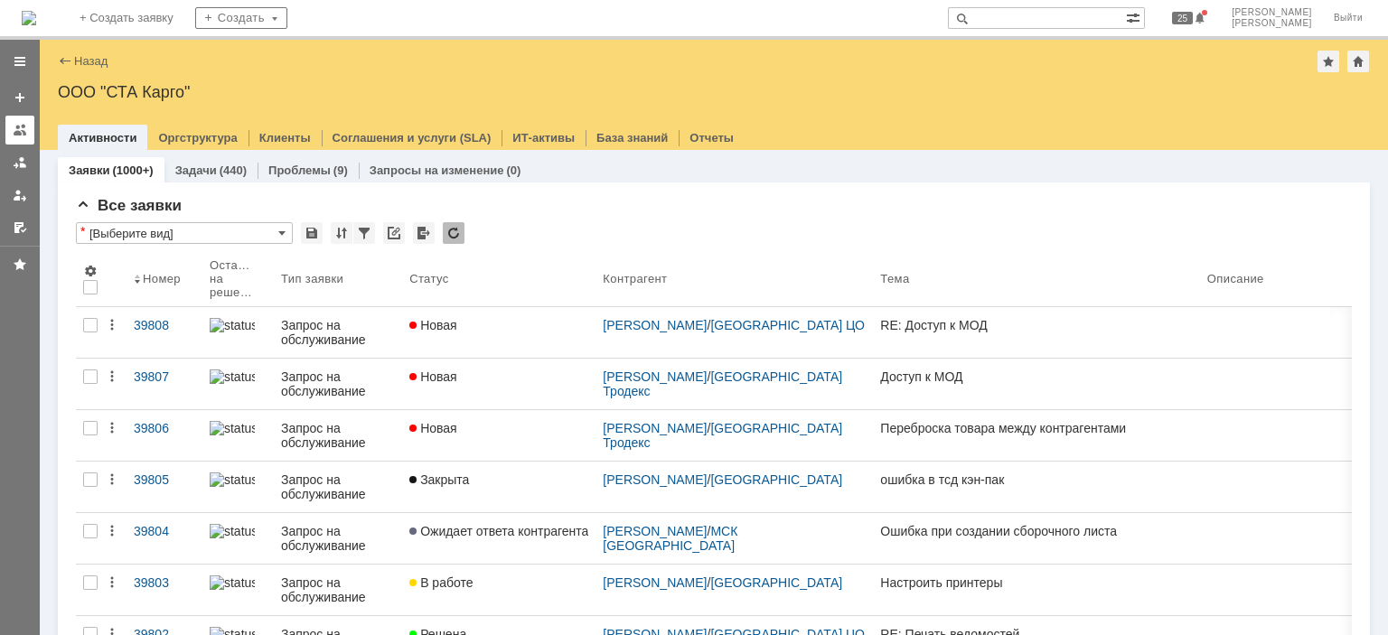
click at [18, 127] on div at bounding box center [20, 130] width 14 height 14
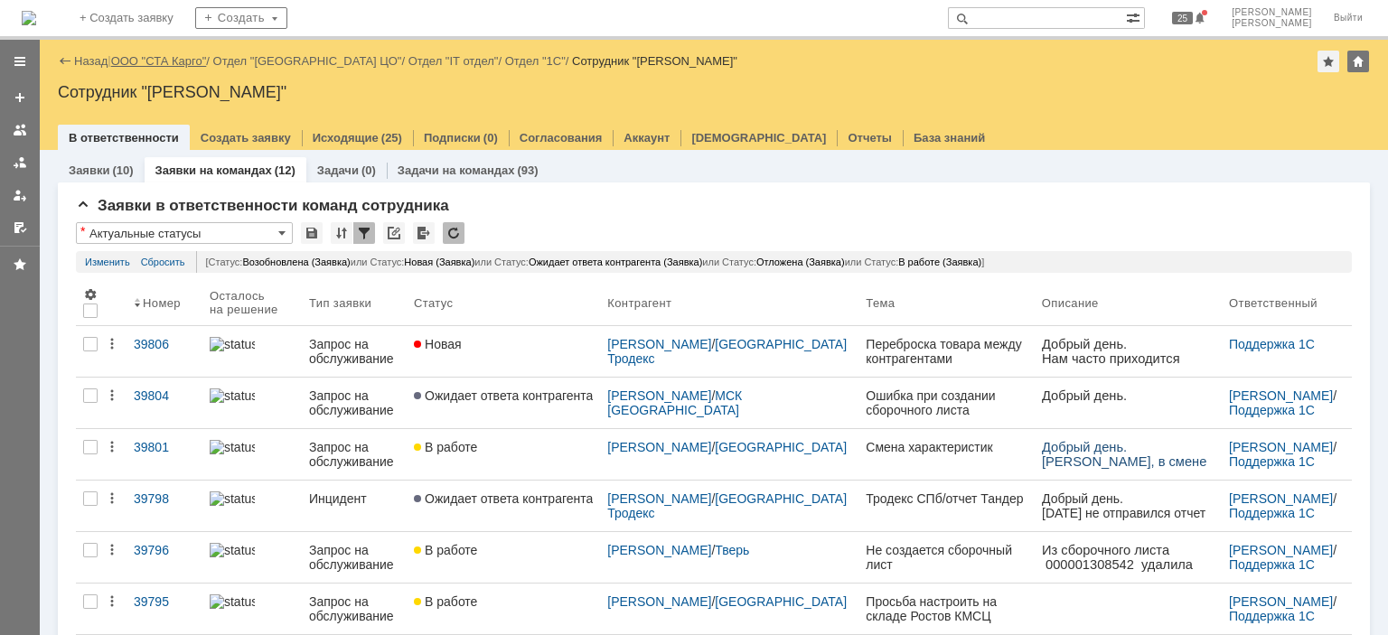
click at [140, 54] on link "ООО "СТА Карго"" at bounding box center [159, 61] width 96 height 14
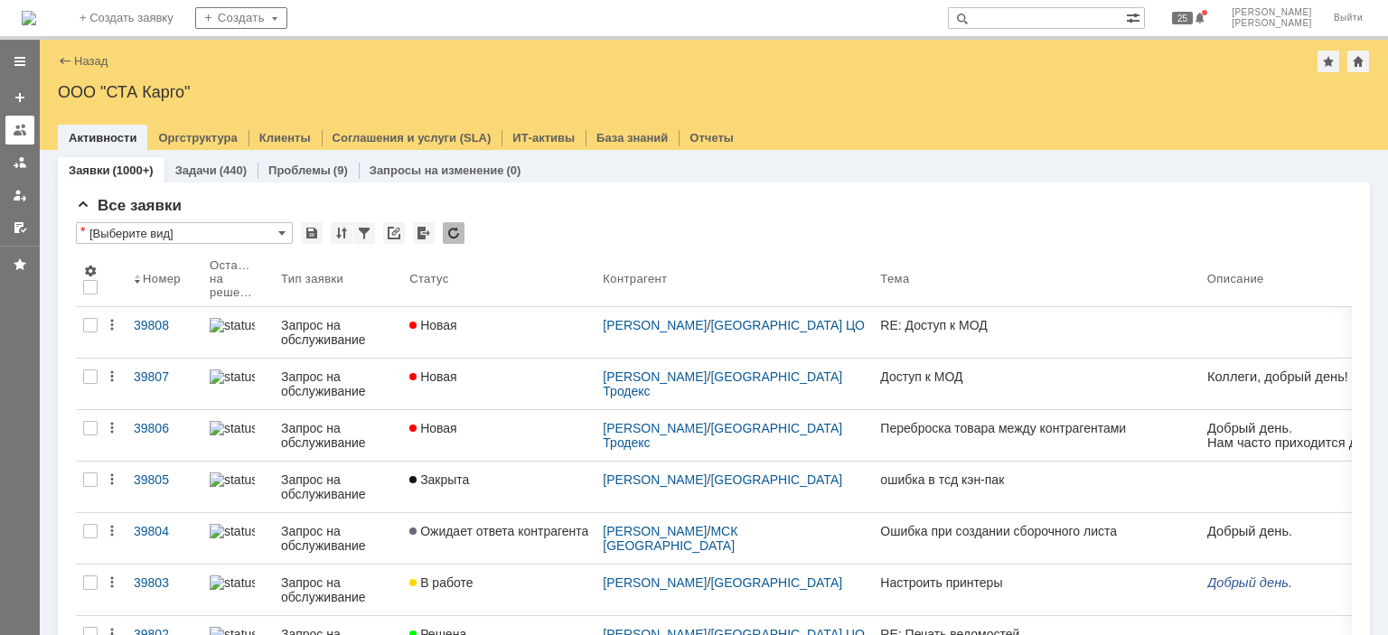
click at [22, 129] on div at bounding box center [20, 130] width 14 height 14
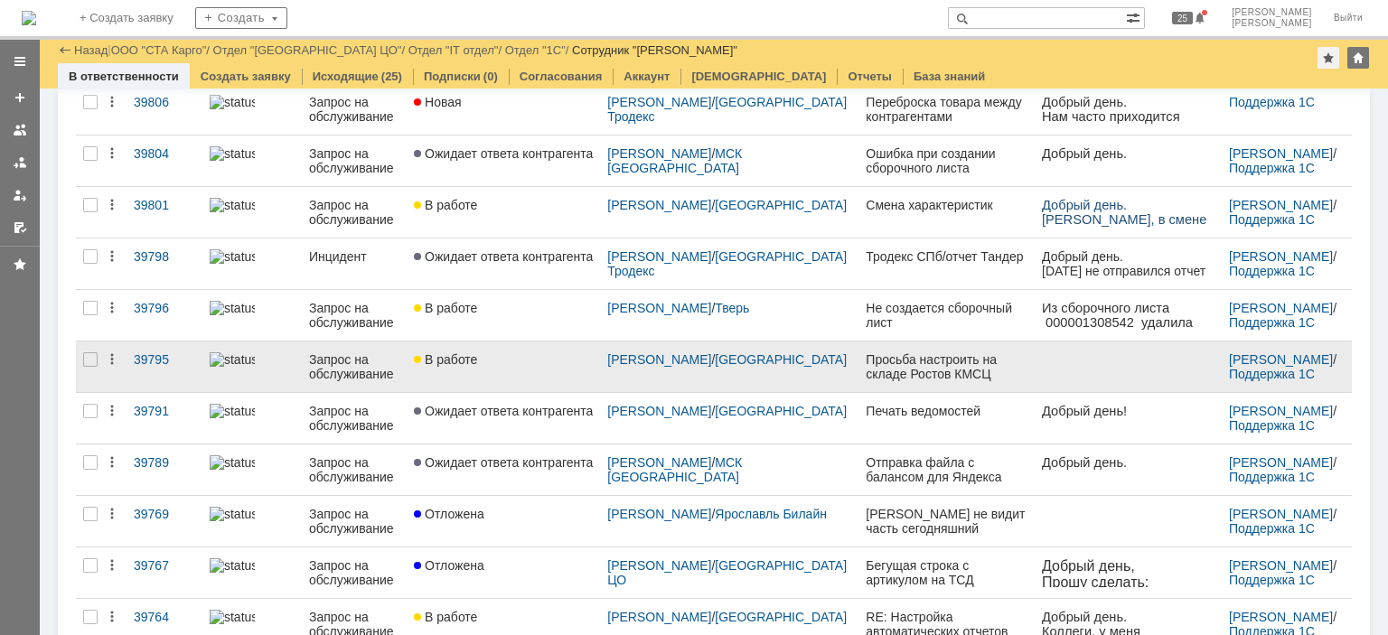
click at [509, 364] on div "В работе" at bounding box center [503, 359] width 179 height 14
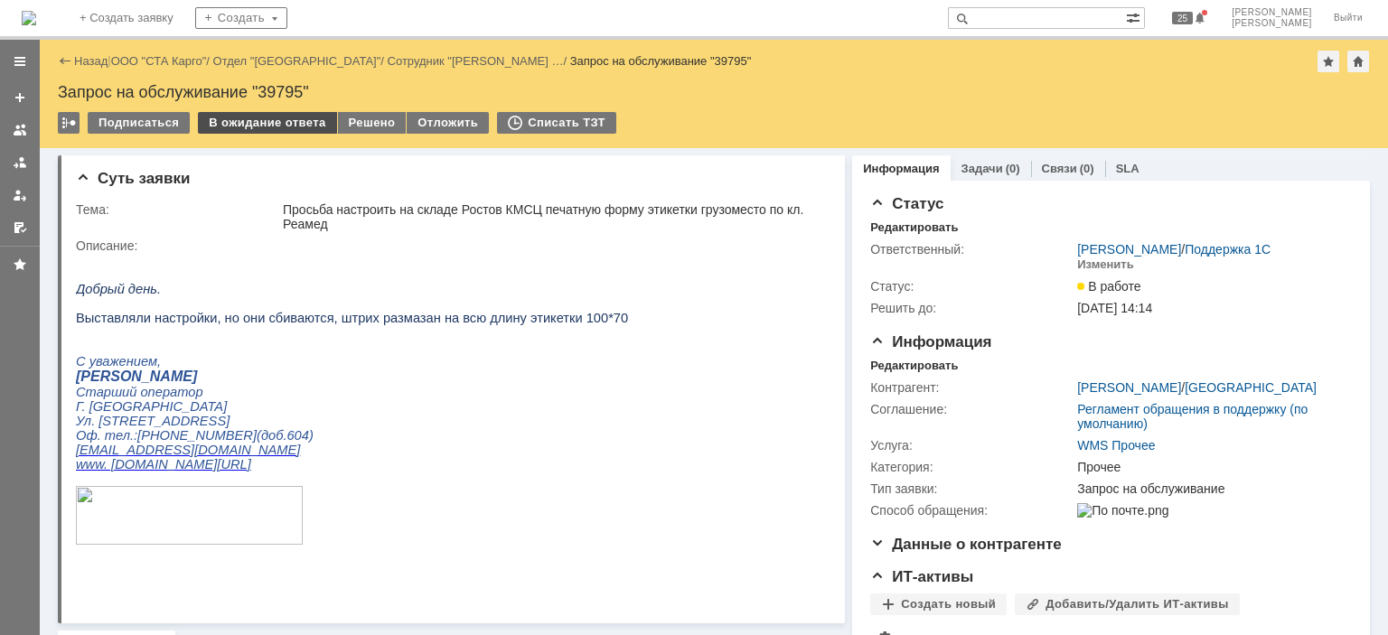
click at [290, 123] on div "В ожидание ответа" at bounding box center [267, 123] width 138 height 22
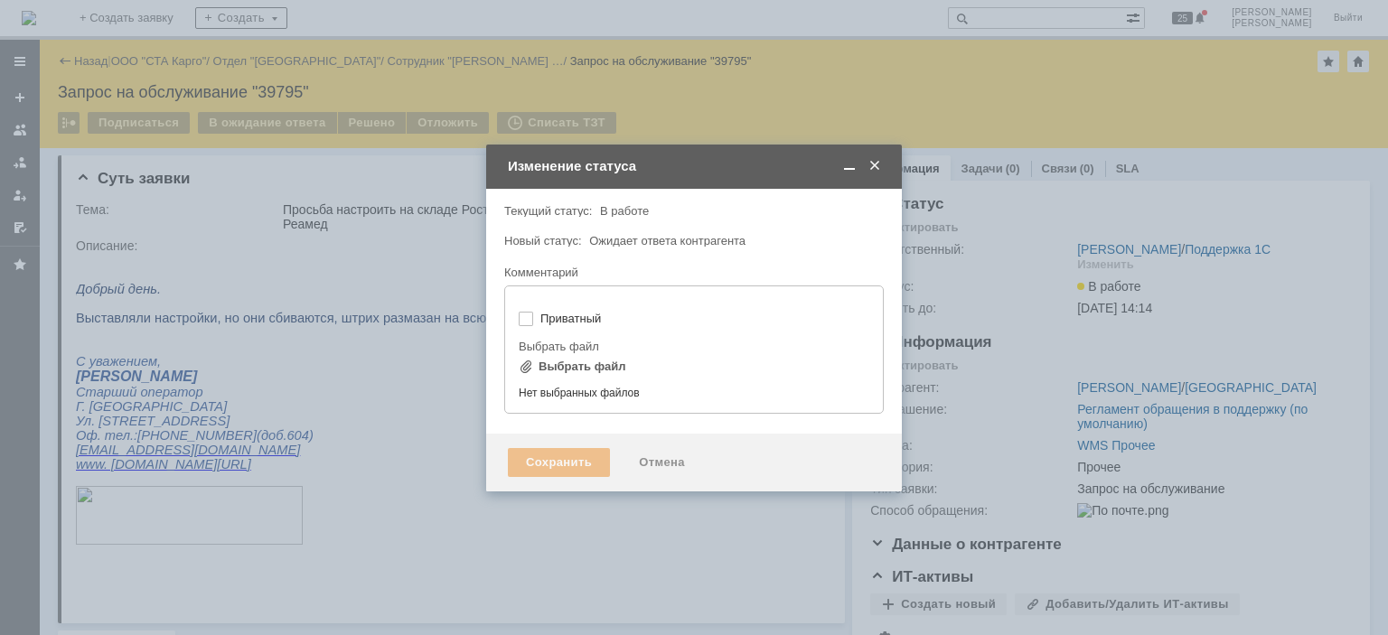
type input "[не указано]"
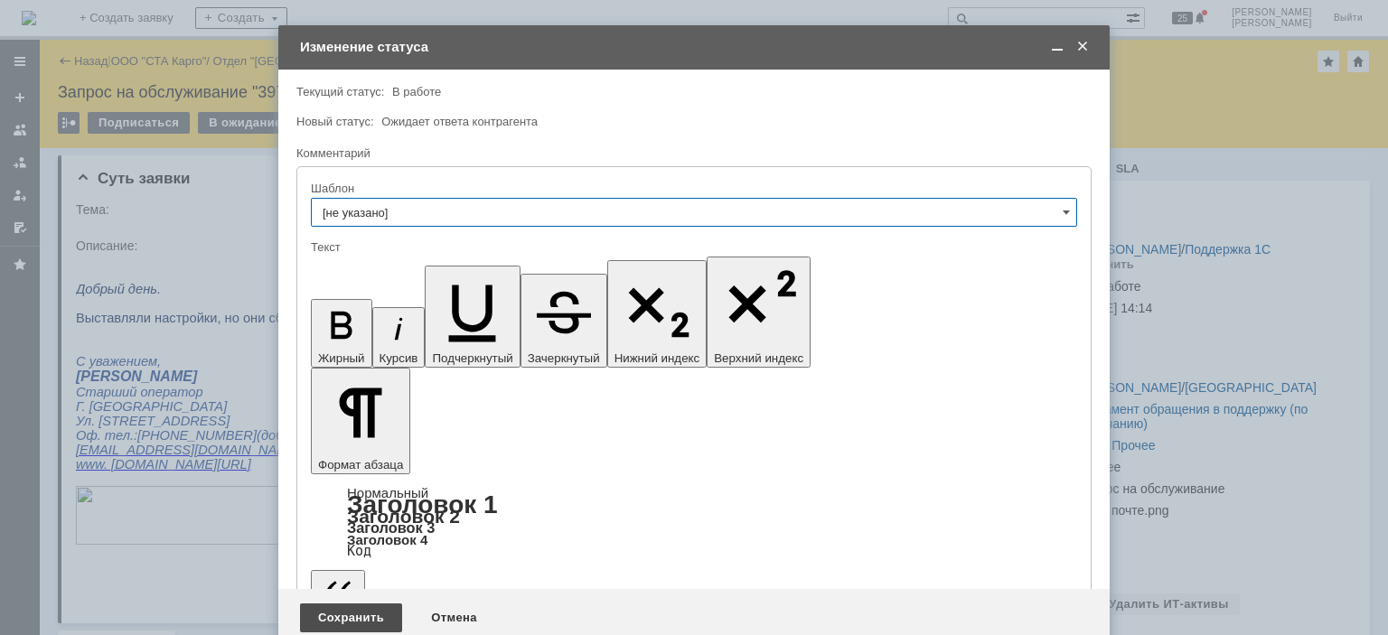
click at [341, 604] on div "Сохранить" at bounding box center [351, 618] width 102 height 29
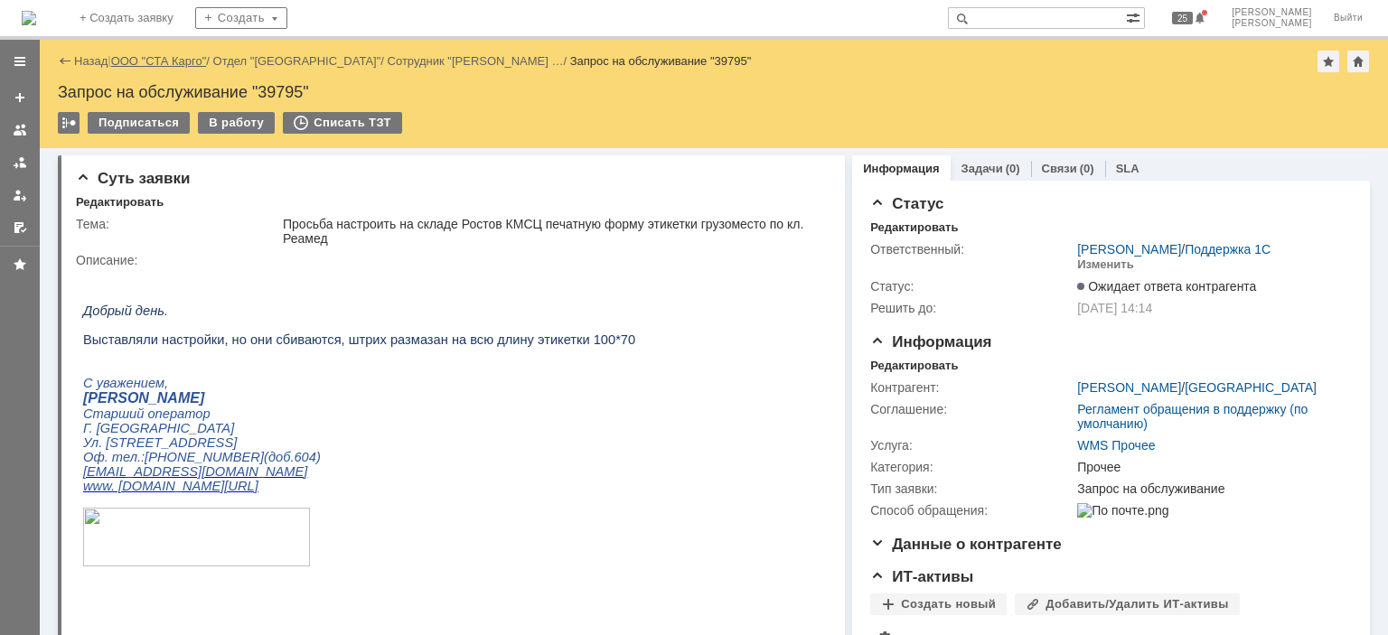
click at [155, 61] on link "ООО "СТА Карго"" at bounding box center [159, 61] width 96 height 14
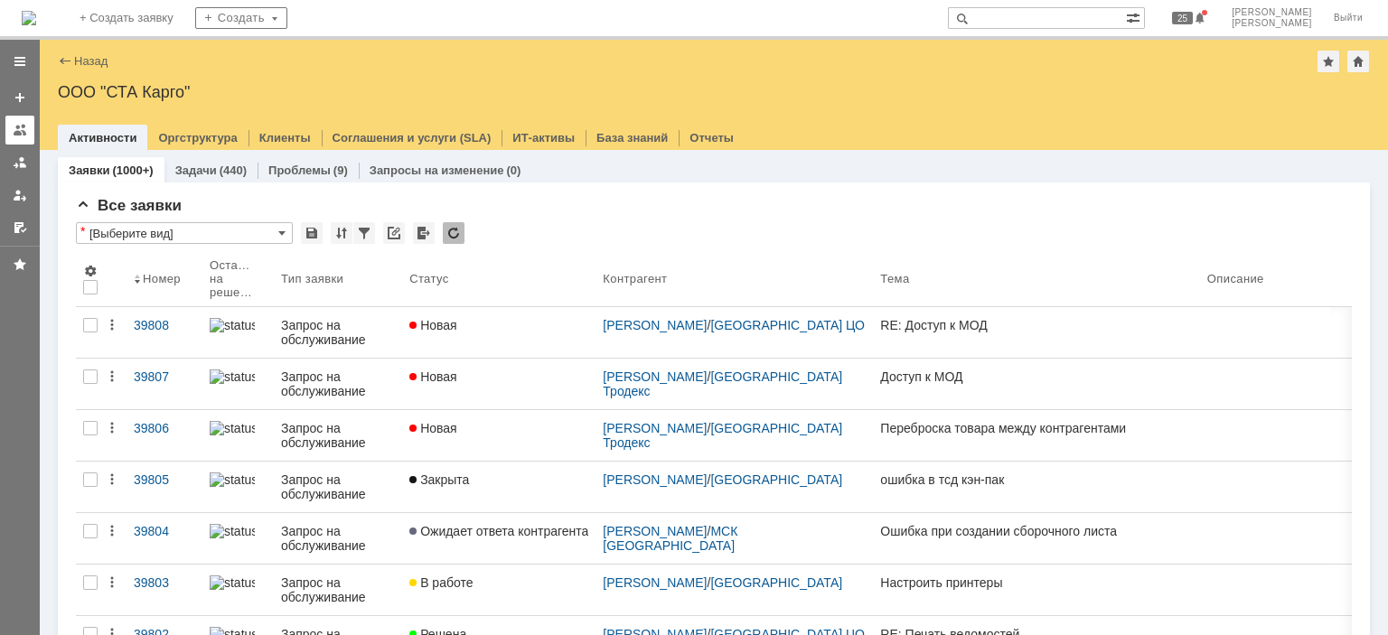
click at [25, 135] on div at bounding box center [20, 130] width 14 height 14
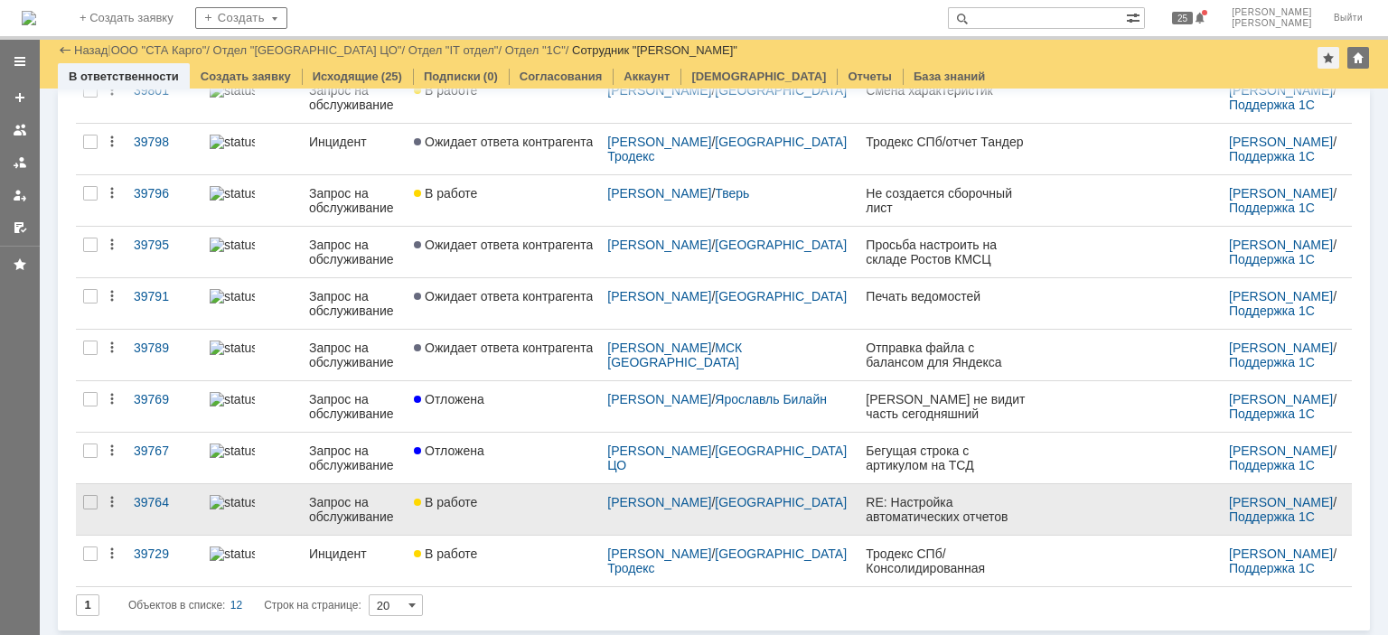
click at [518, 514] on link "В работе" at bounding box center [503, 509] width 193 height 51
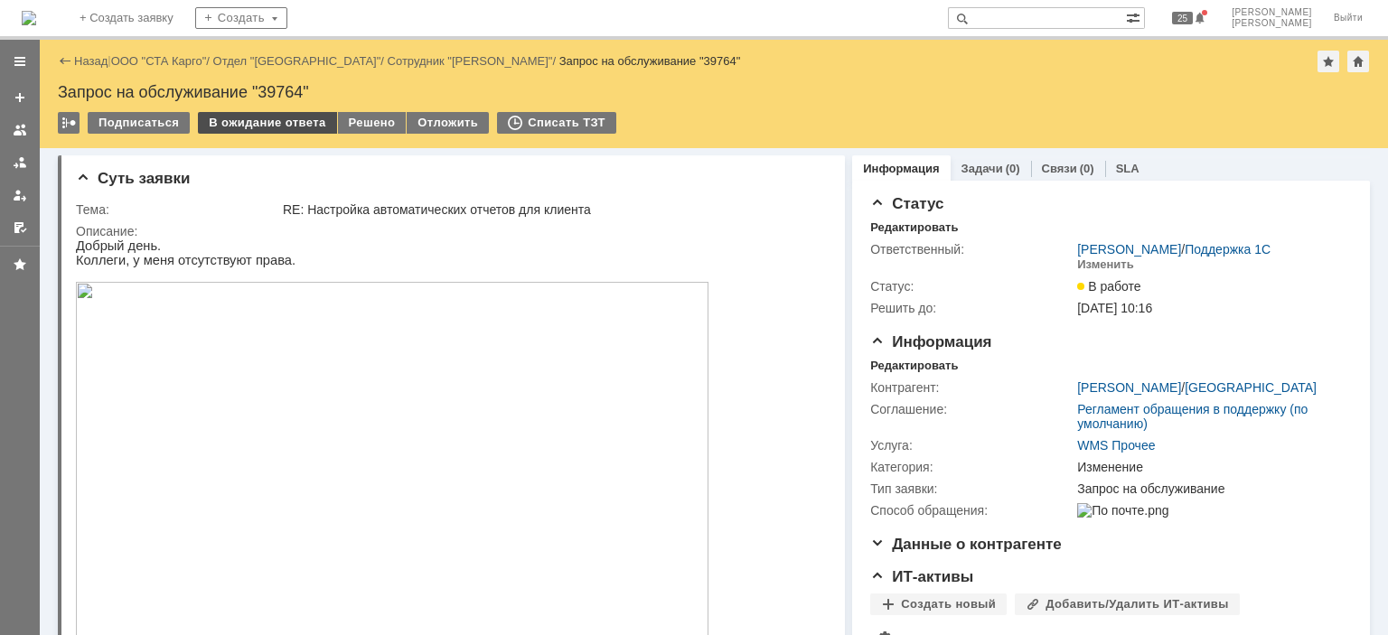
click at [296, 127] on div "В ожидание ответа" at bounding box center [267, 123] width 138 height 22
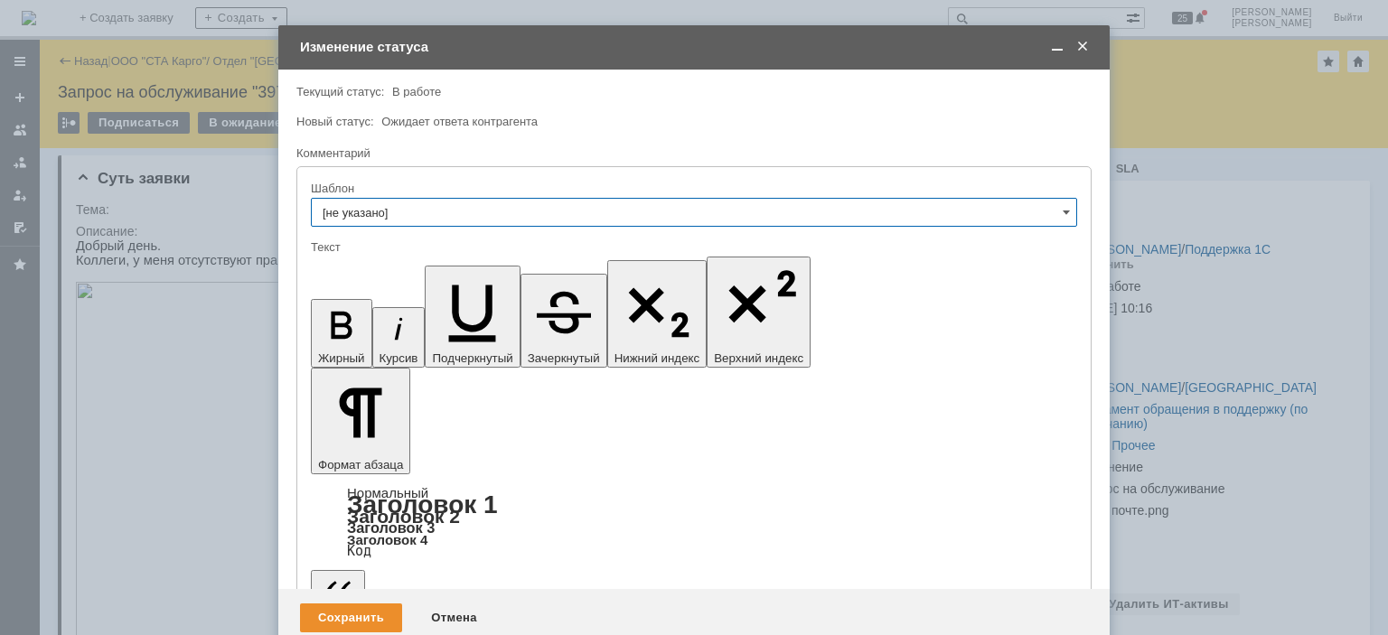
drag, startPoint x: 558, startPoint y: 5022, endPoint x: 535, endPoint y: 5021, distance: 23.5
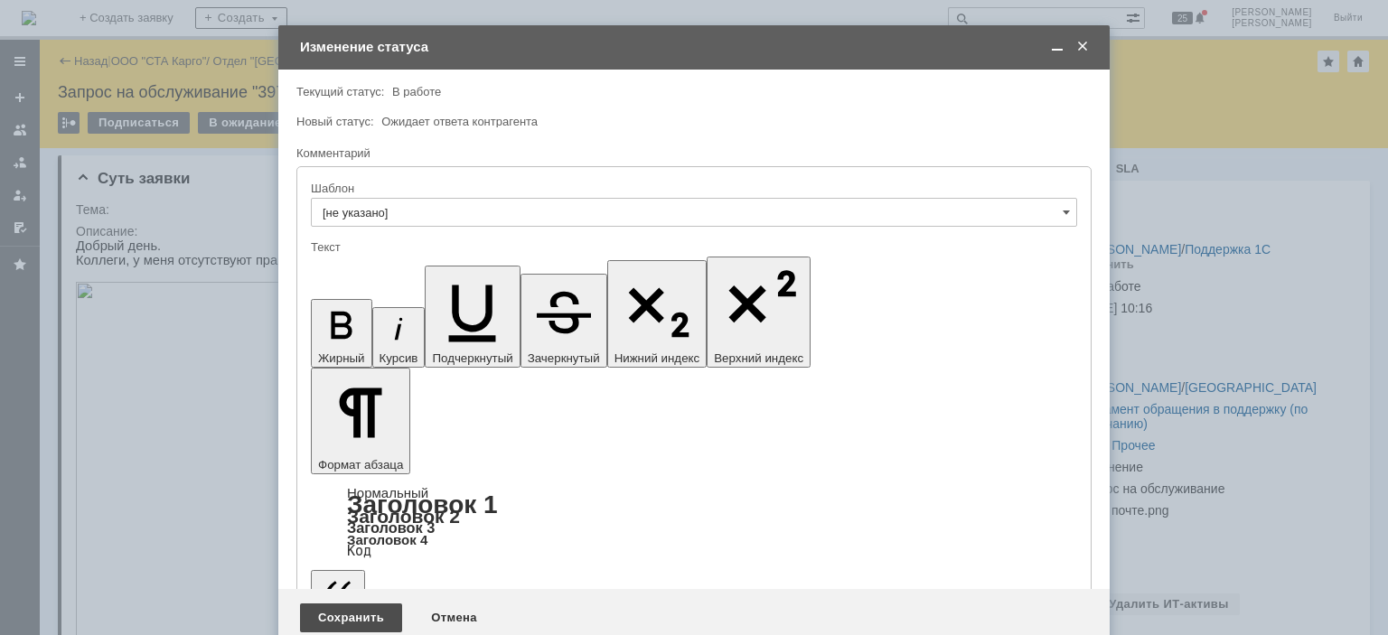
click at [358, 604] on div "Сохранить" at bounding box center [351, 618] width 102 height 29
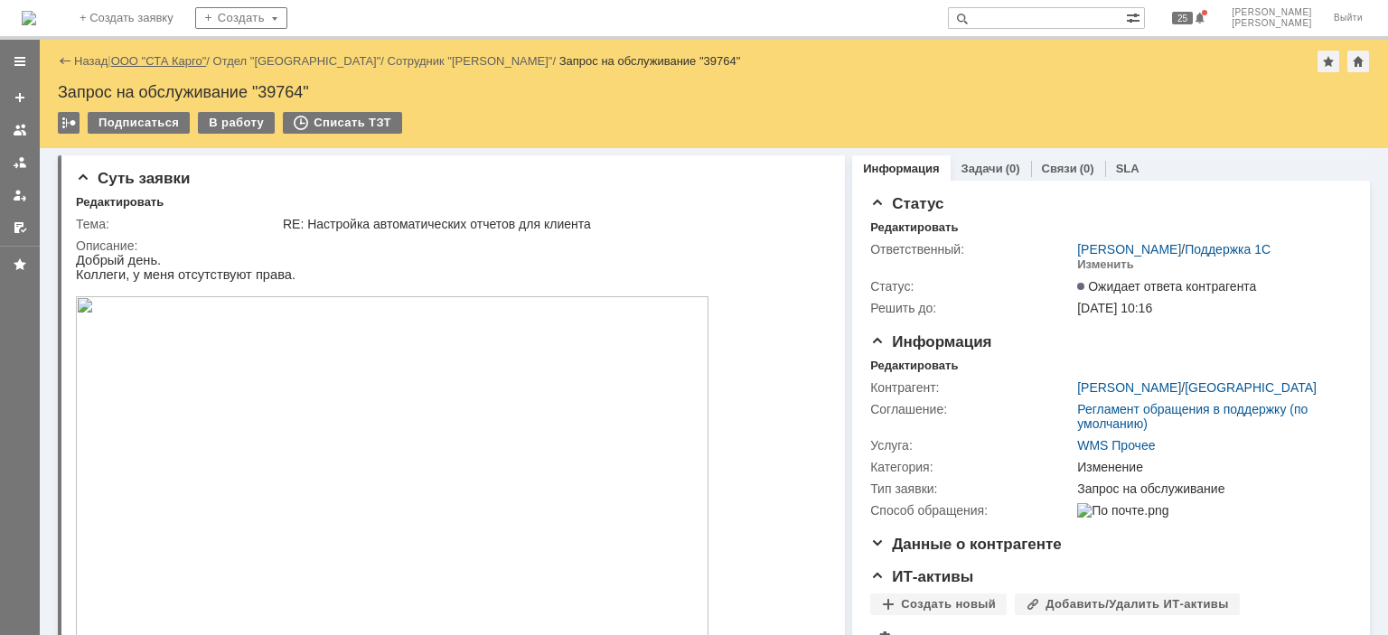
click at [151, 64] on link "ООО "СТА Карго"" at bounding box center [159, 61] width 96 height 14
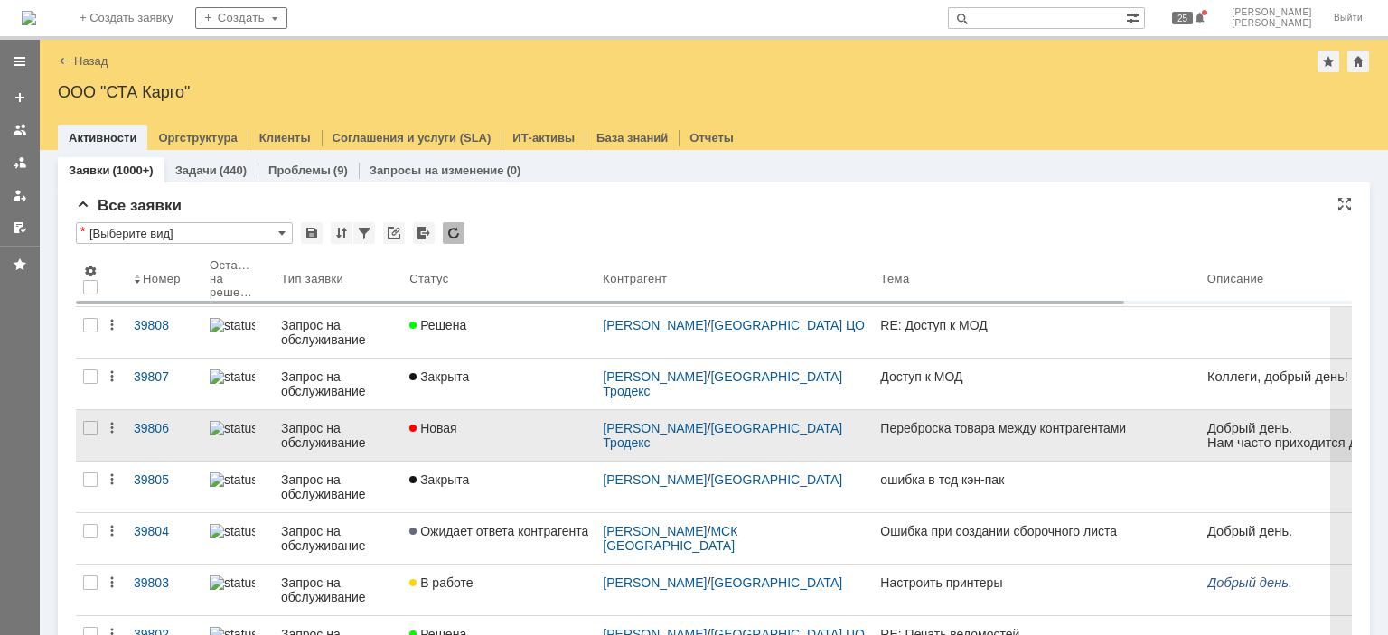
click at [499, 432] on div "Новая" at bounding box center [498, 428] width 179 height 14
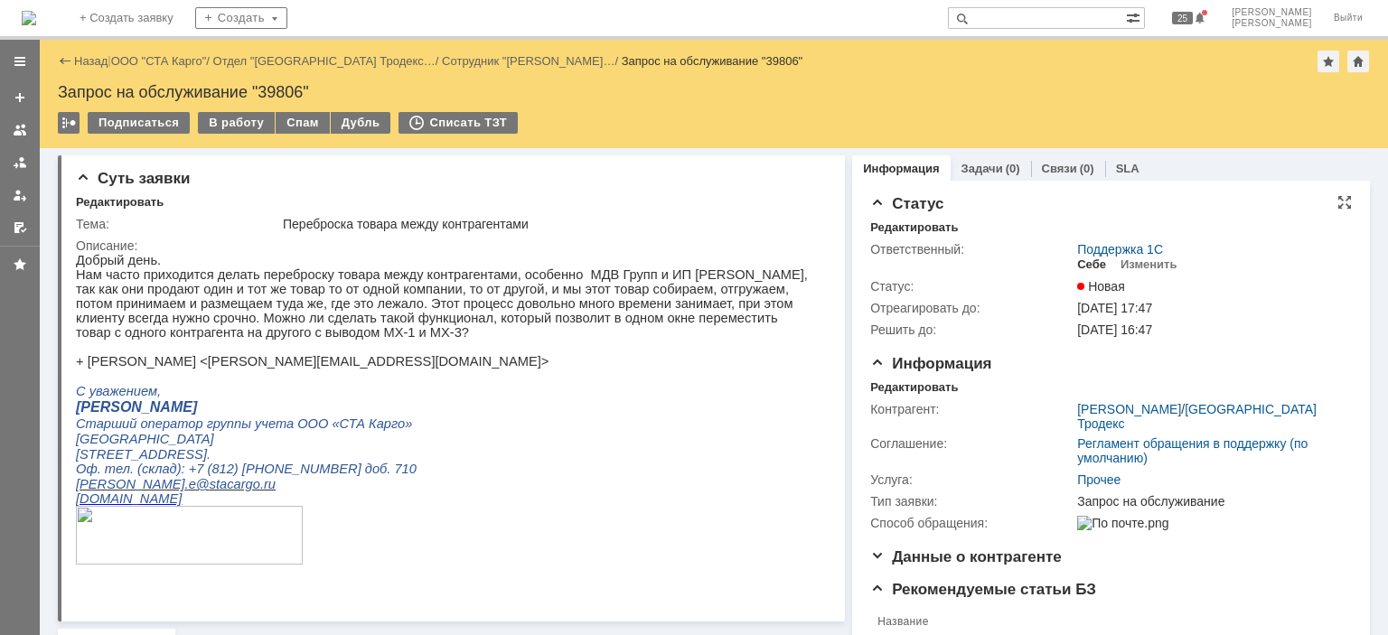
click at [1082, 268] on div "Себе" at bounding box center [1091, 265] width 29 height 14
click at [897, 386] on div "Редактировать" at bounding box center [914, 387] width 88 height 14
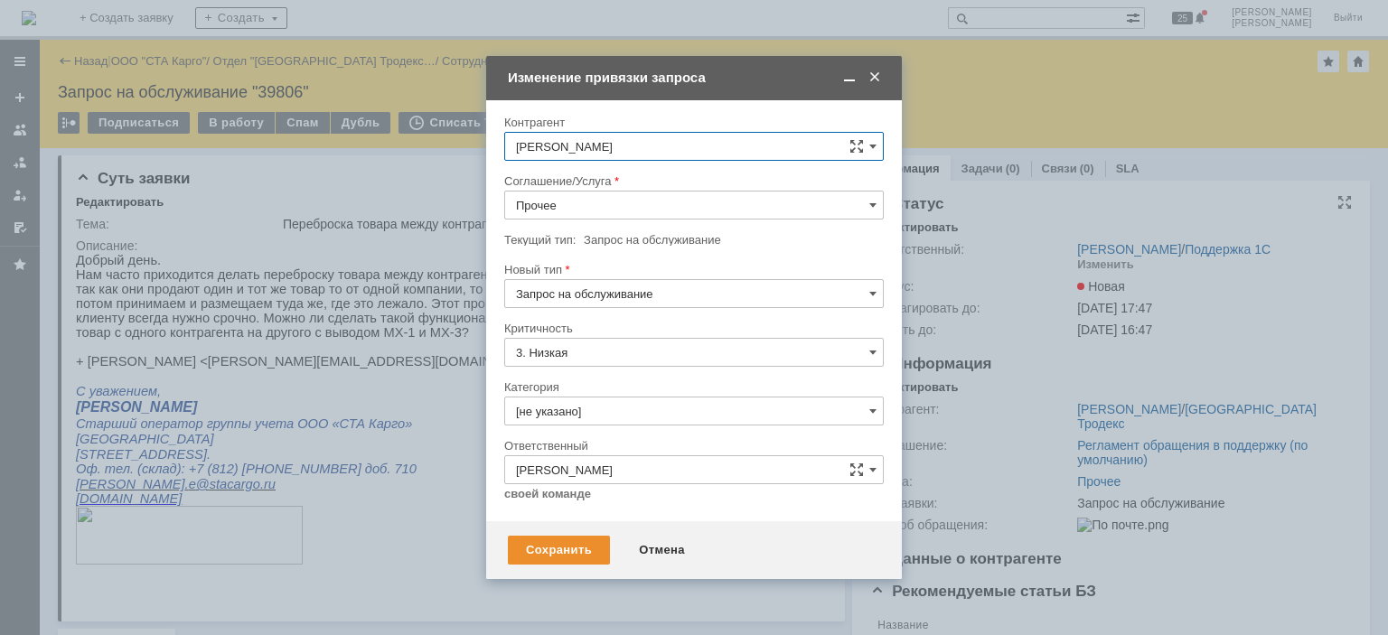
click at [873, 79] on span at bounding box center [875, 78] width 18 height 16
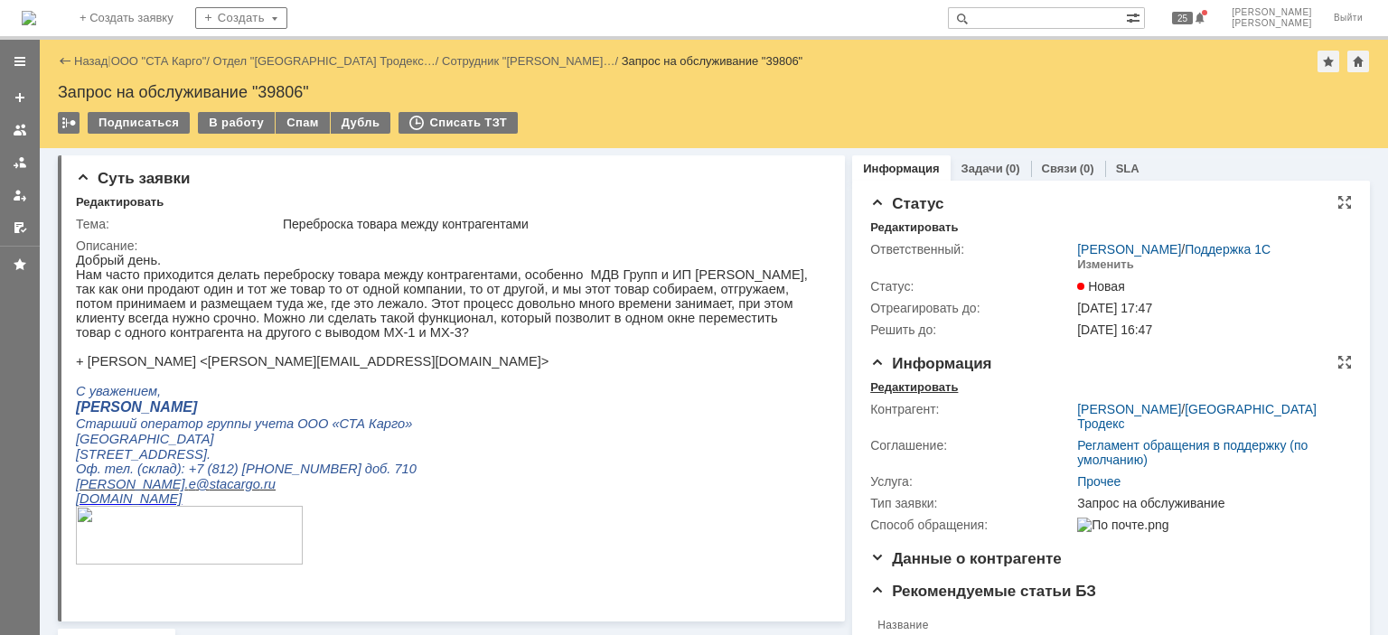
click at [917, 389] on div "Редактировать" at bounding box center [914, 387] width 88 height 14
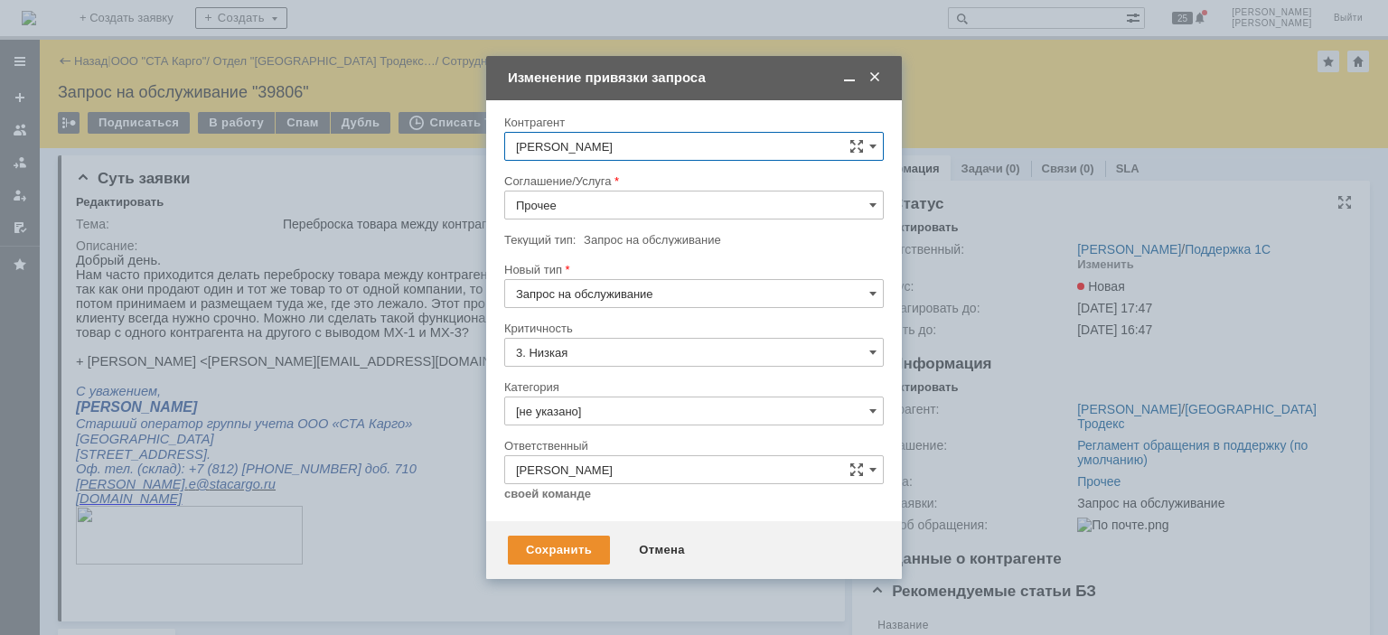
click at [598, 286] on input "Запрос на обслуживание" at bounding box center [694, 293] width 380 height 29
click at [656, 203] on input "Прочее" at bounding box center [694, 205] width 380 height 29
type input "Запрос на обслуживание"
click at [611, 365] on span "WMS Прочее" at bounding box center [694, 369] width 356 height 14
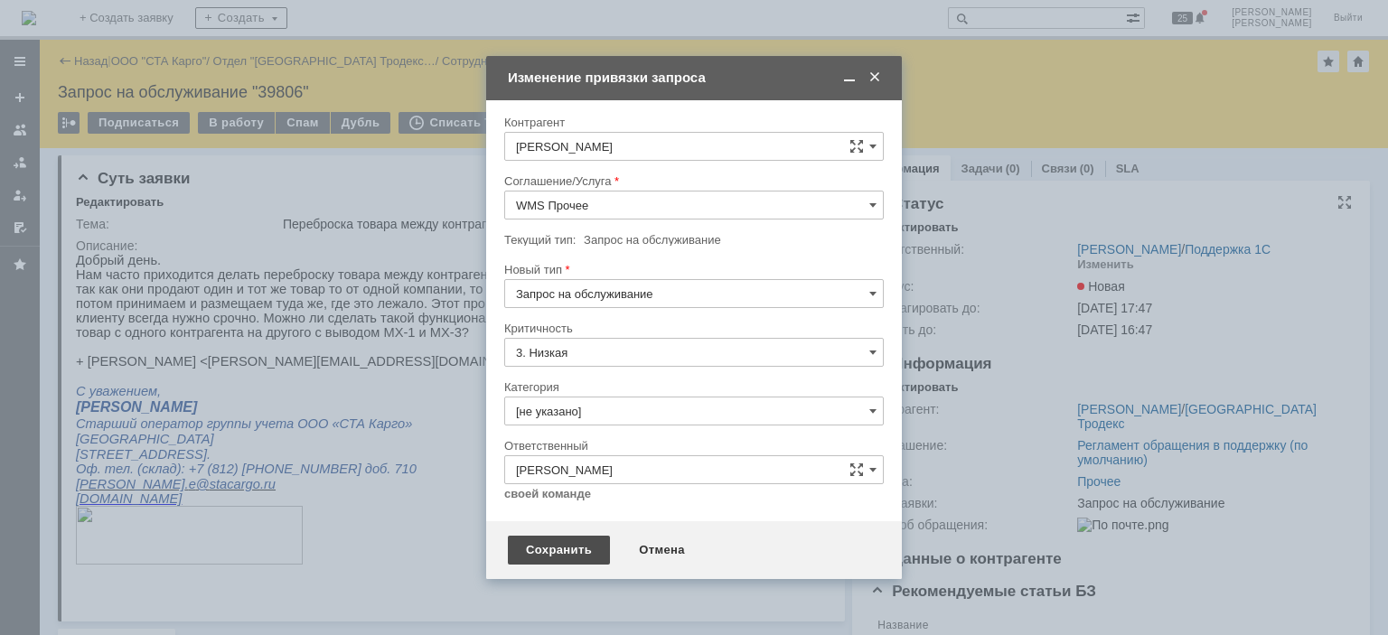
type input "WMS Прочее"
click at [523, 545] on div "Сохранить" at bounding box center [559, 550] width 102 height 29
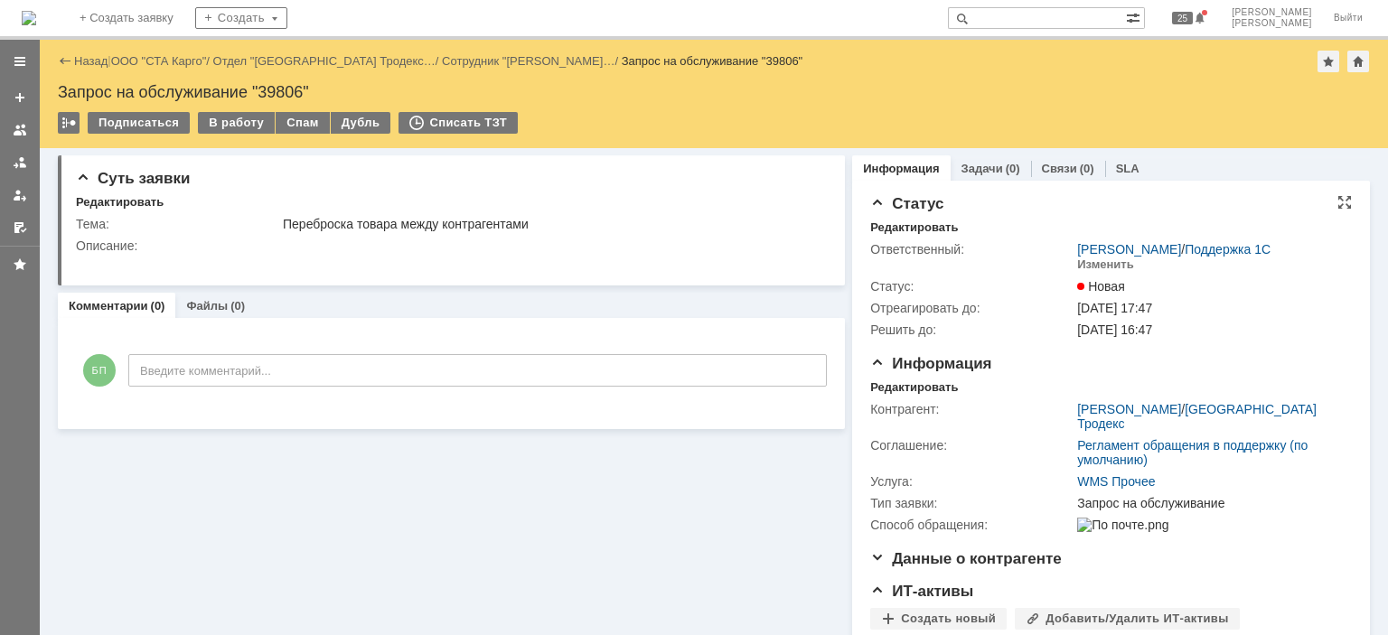
scroll to position [0, 0]
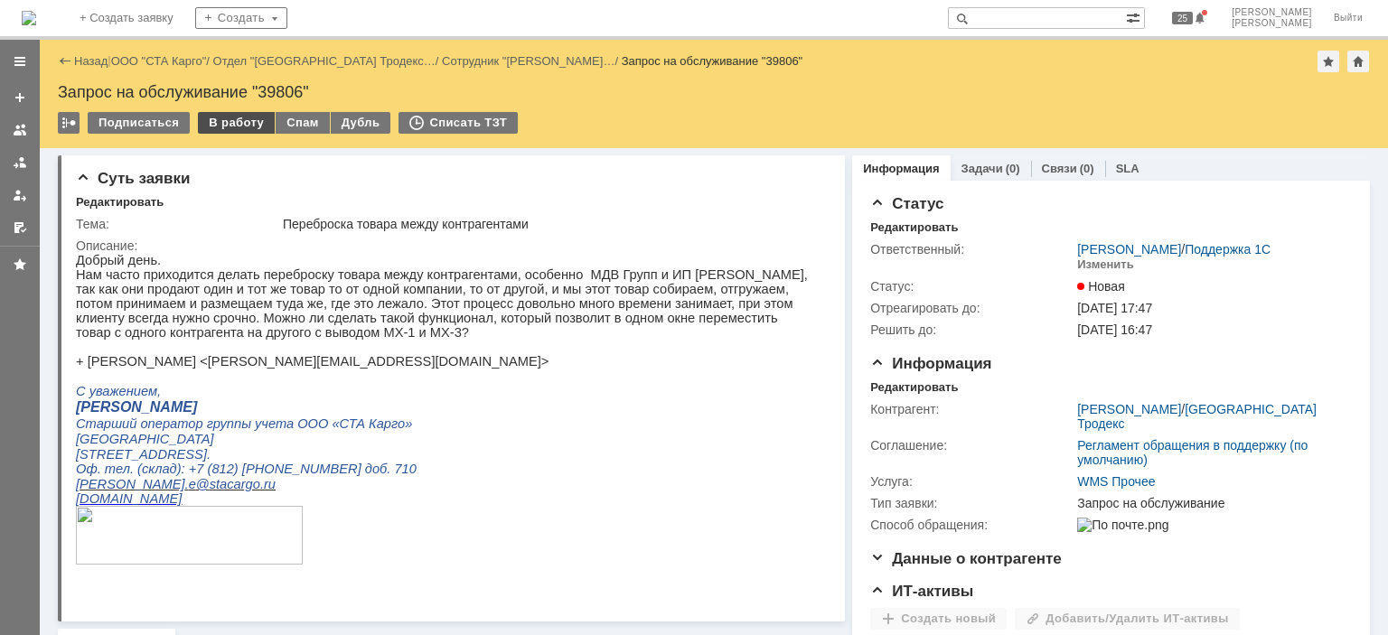
click at [226, 117] on div "В работу" at bounding box center [236, 123] width 77 height 22
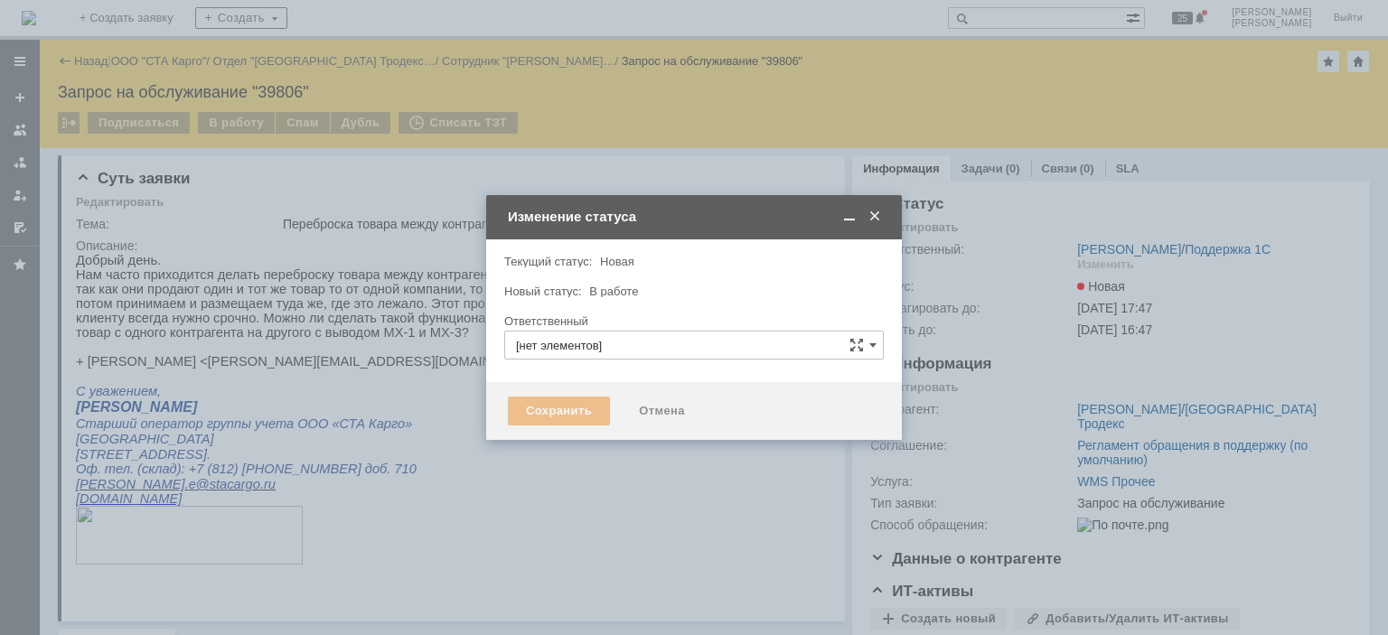
type input "[PERSON_NAME]"
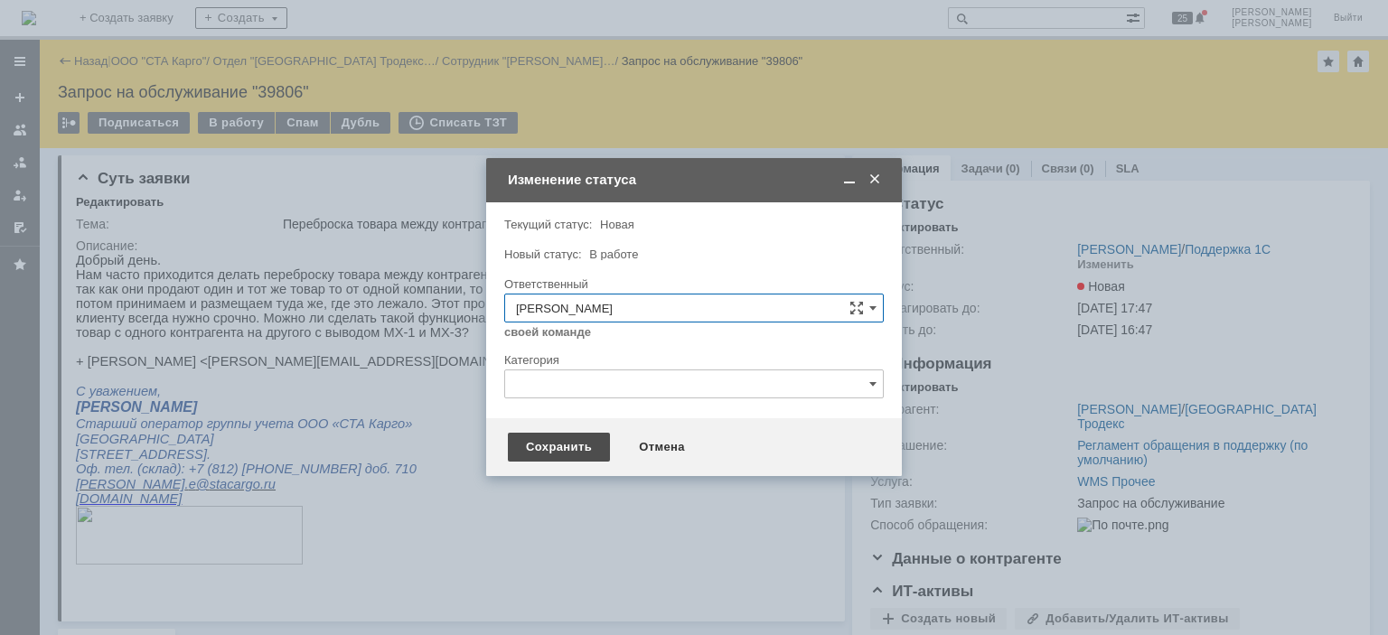
click at [557, 451] on div "Сохранить" at bounding box center [559, 447] width 102 height 29
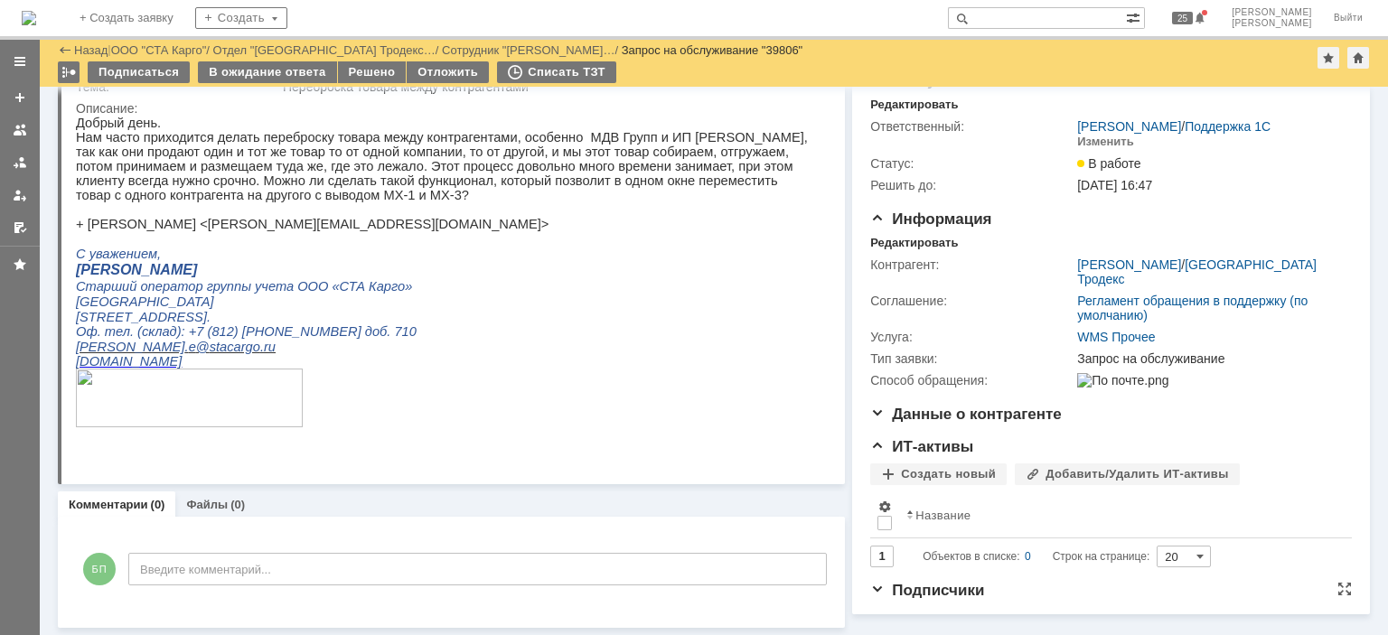
click at [875, 599] on span "Подписчики" at bounding box center [927, 590] width 114 height 17
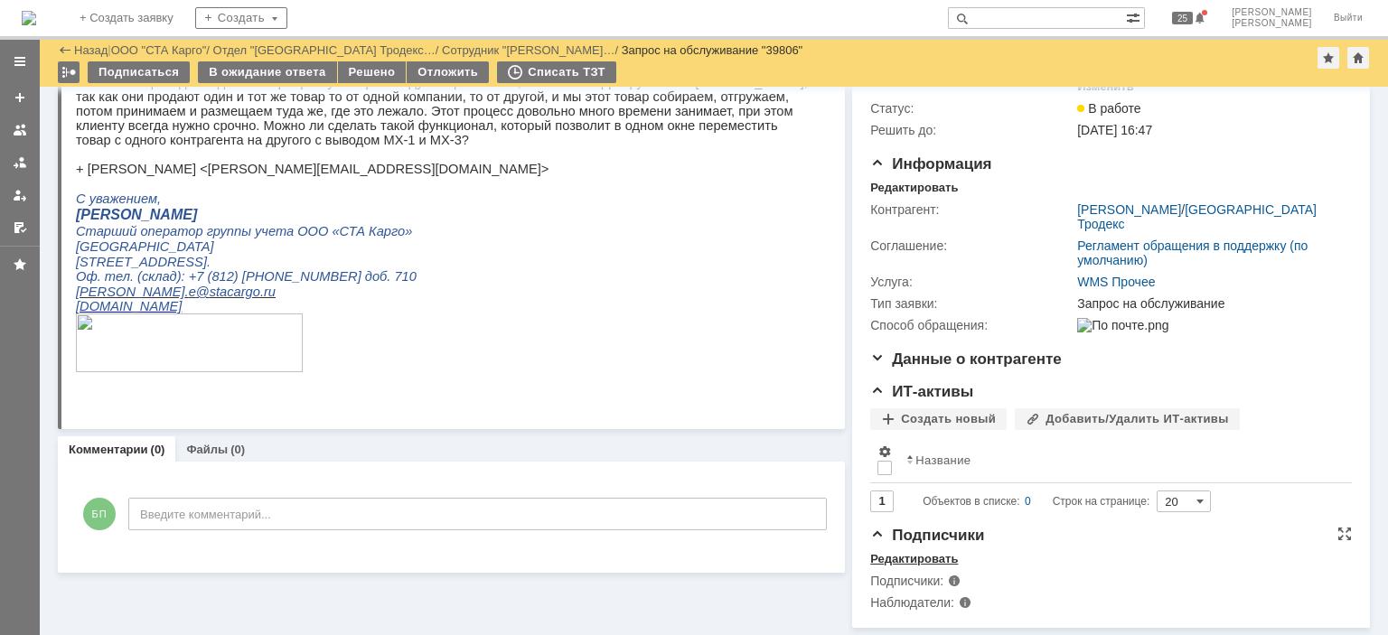
click at [907, 559] on div "Редактировать" at bounding box center [914, 559] width 88 height 14
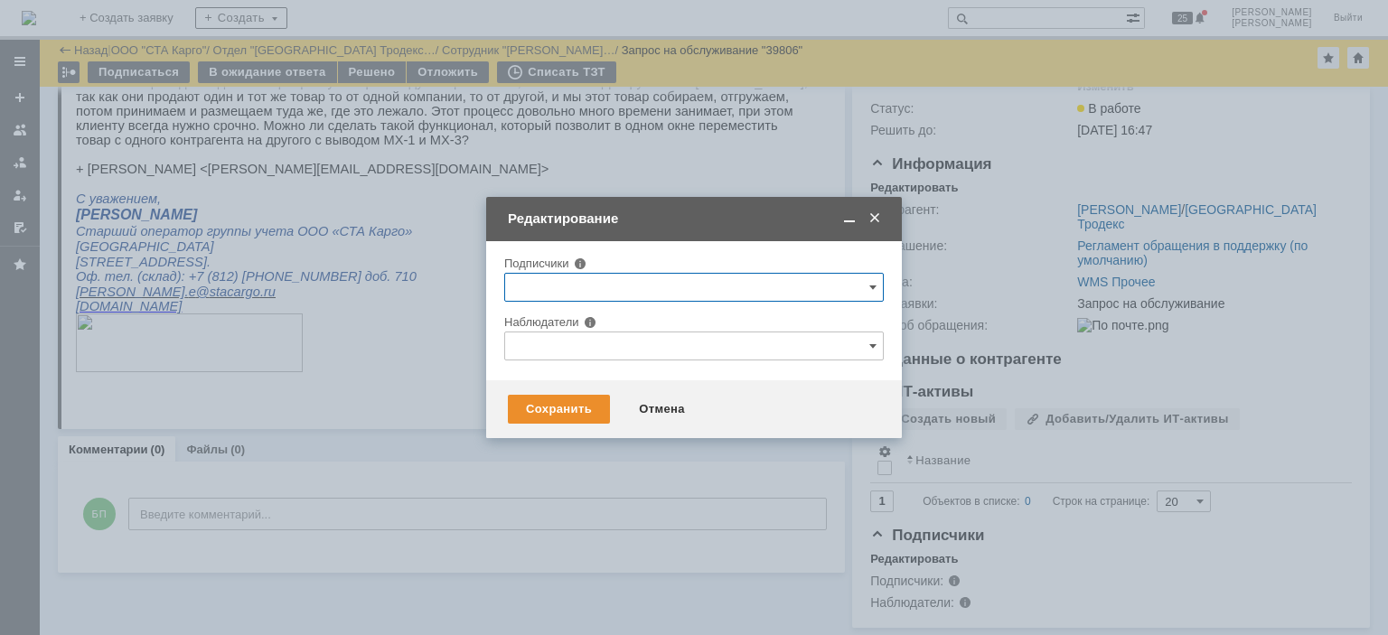
click at [582, 347] on input "text" at bounding box center [694, 346] width 380 height 29
type input "S"
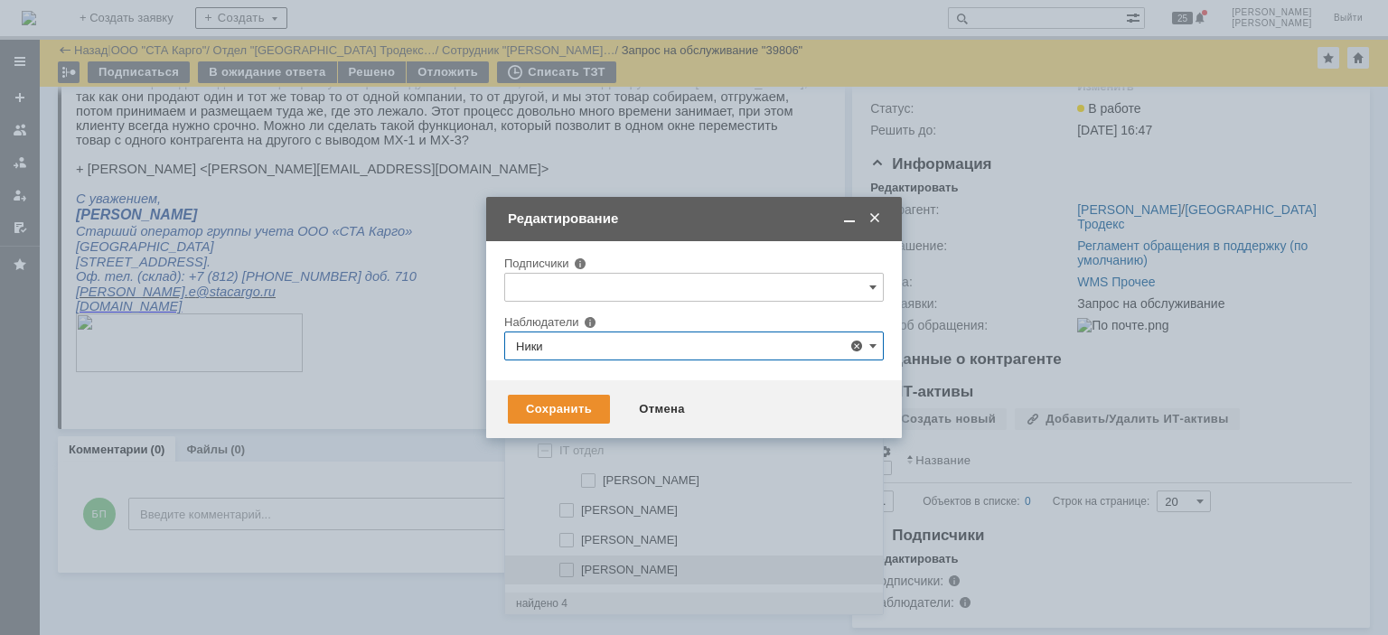
click at [581, 567] on span at bounding box center [581, 567] width 0 height 9
click at [567, 567] on input "[PERSON_NAME]" at bounding box center [568, 571] width 12 height 12
type input "[PERSON_NAME]"
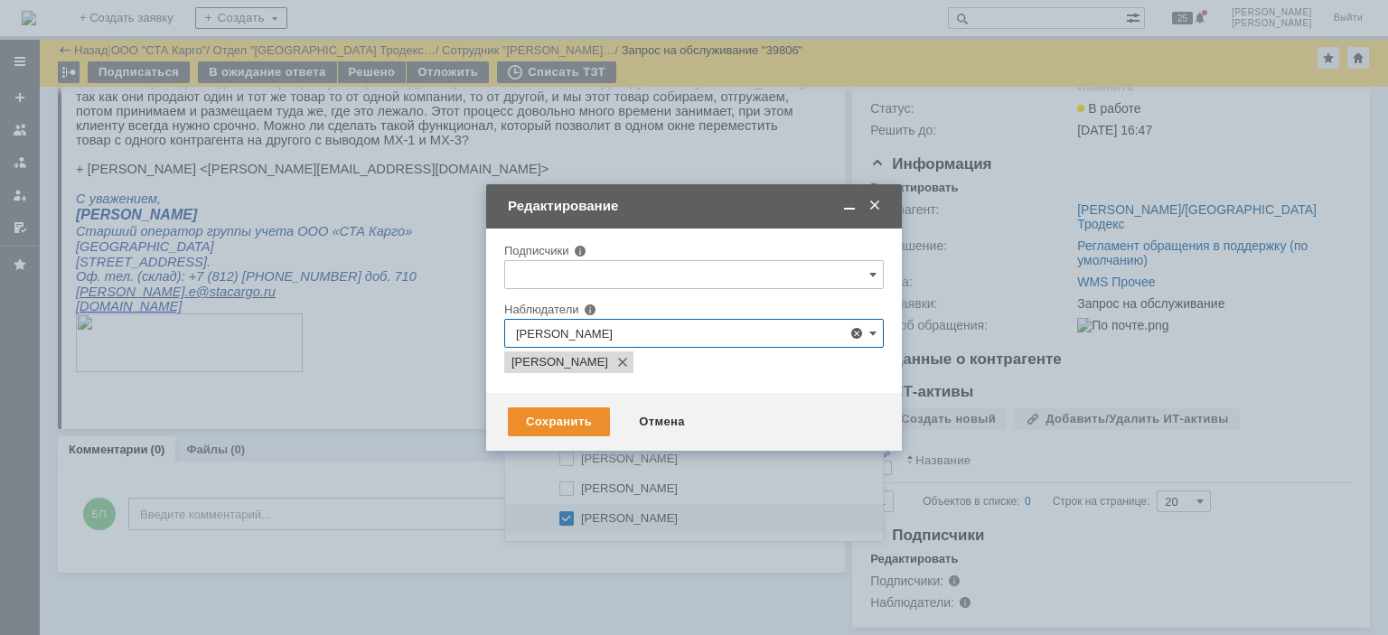
click at [674, 255] on div "Подписчики" at bounding box center [681, 251] width 354 height 12
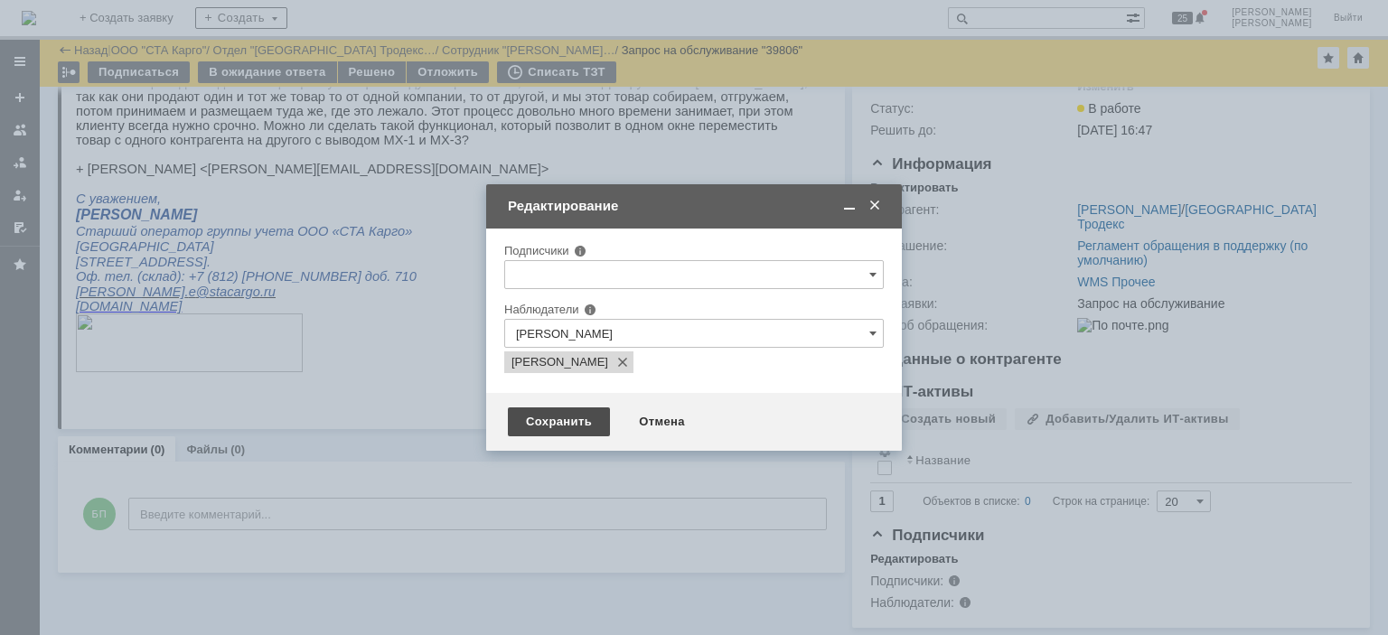
click at [552, 425] on div "Сохранить" at bounding box center [559, 422] width 102 height 29
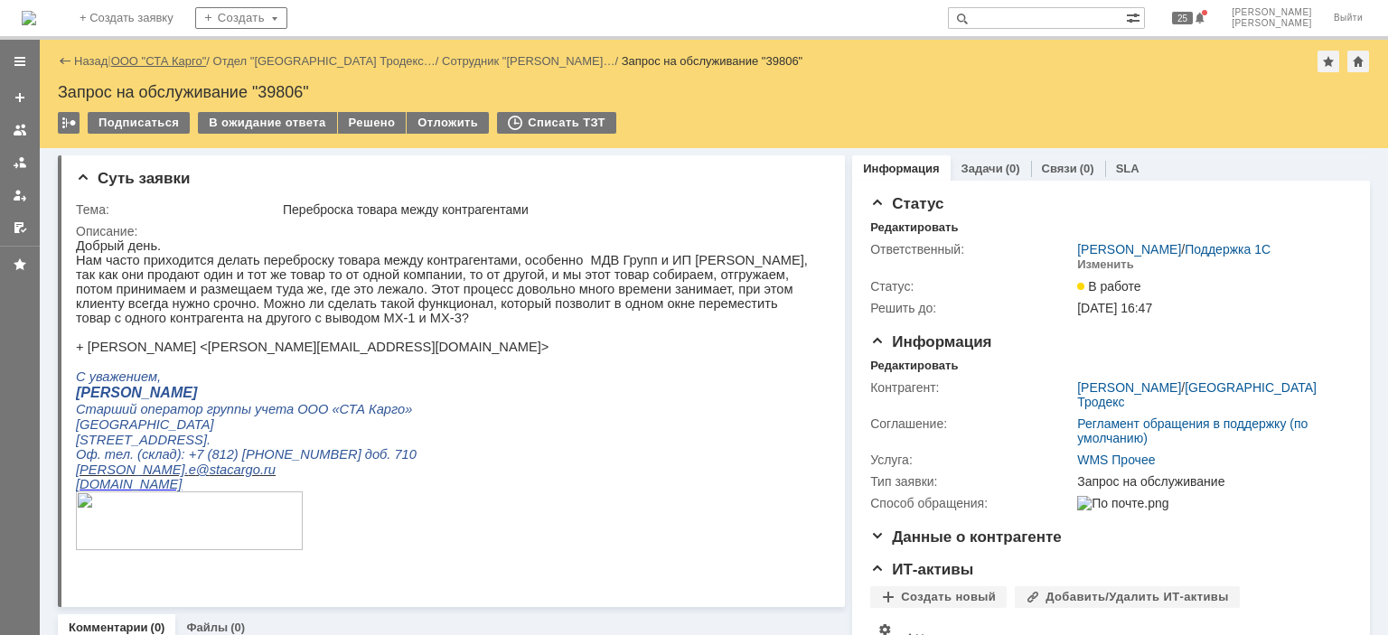
click at [137, 59] on link "ООО "СТА Карго"" at bounding box center [159, 61] width 96 height 14
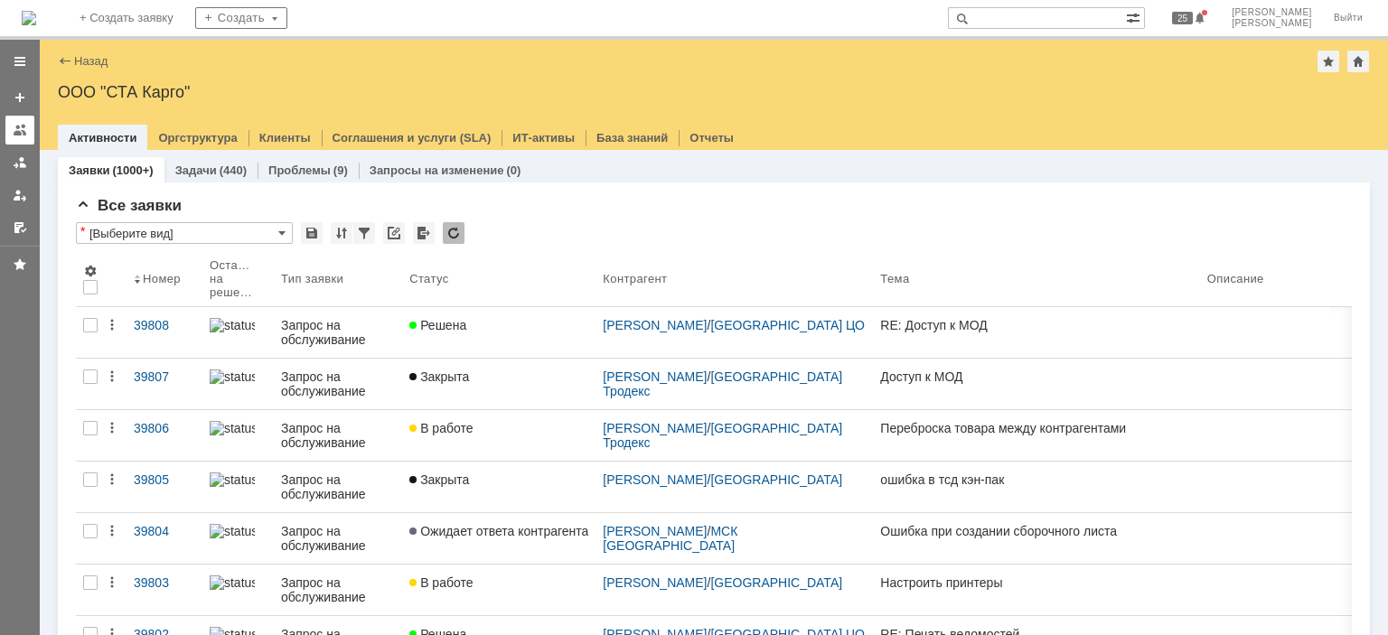
click at [21, 135] on div at bounding box center [20, 130] width 14 height 14
